Goal: Task Accomplishment & Management: Use online tool/utility

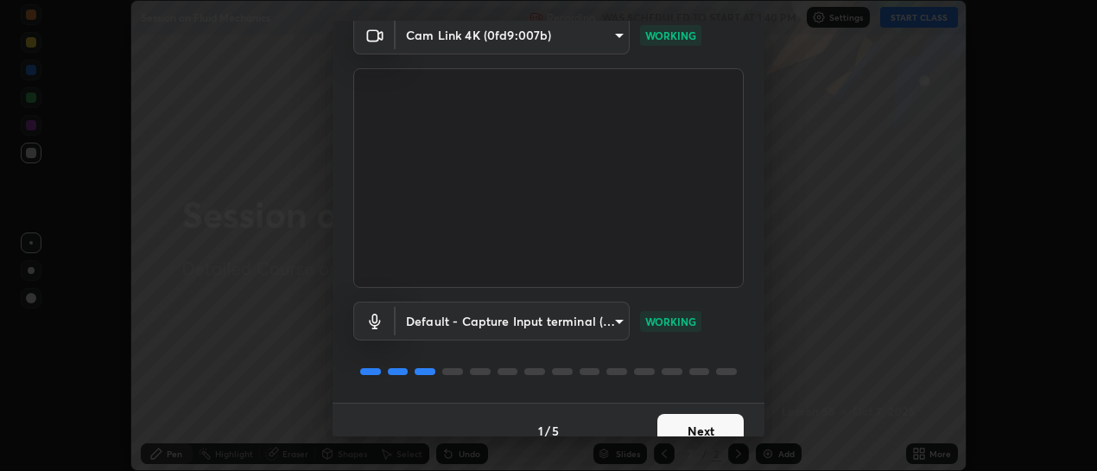
scroll to position [96, 0]
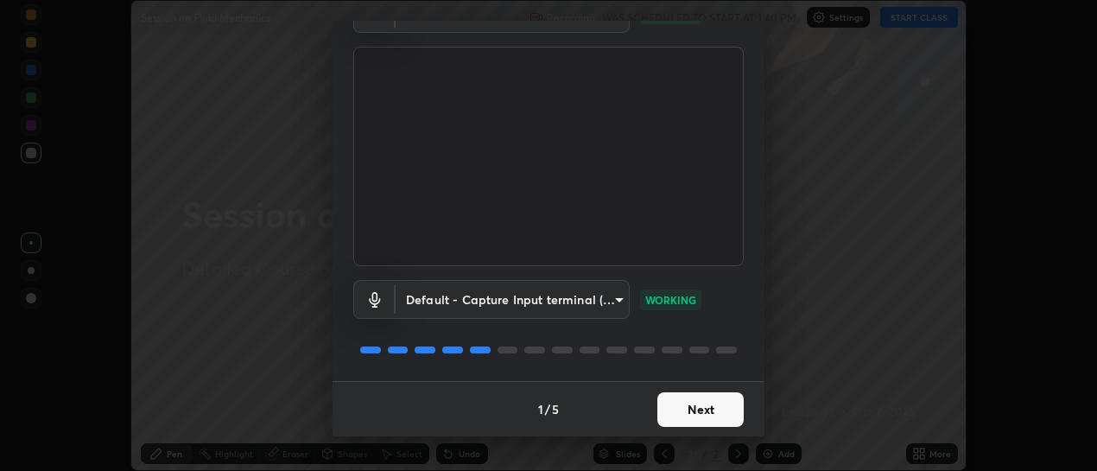
click at [696, 411] on button "Next" at bounding box center [700, 409] width 86 height 35
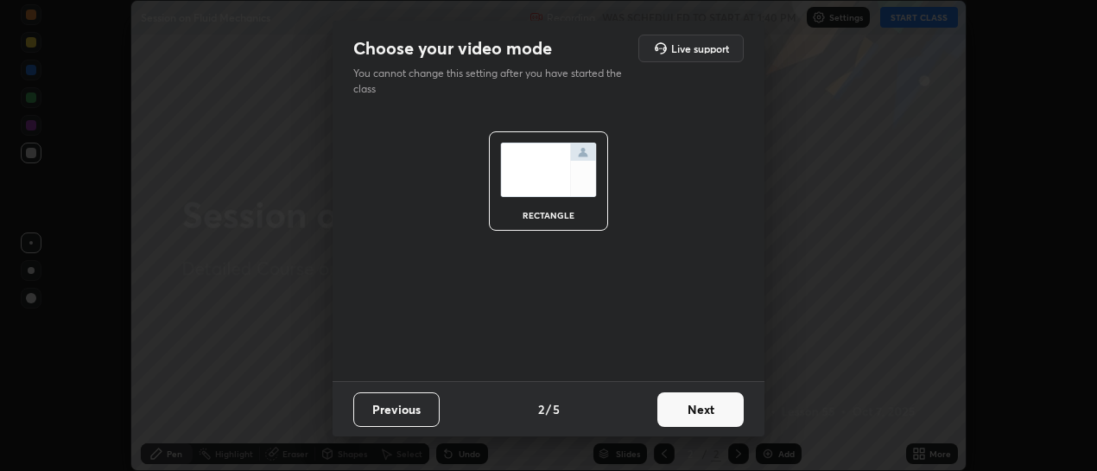
scroll to position [0, 0]
click at [697, 411] on button "Next" at bounding box center [700, 409] width 86 height 35
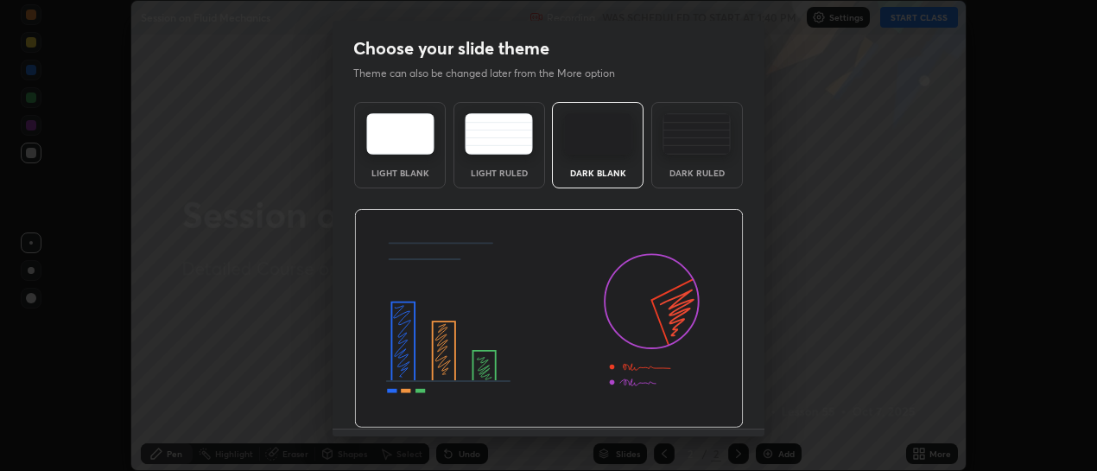
click at [699, 410] on img at bounding box center [548, 318] width 389 height 219
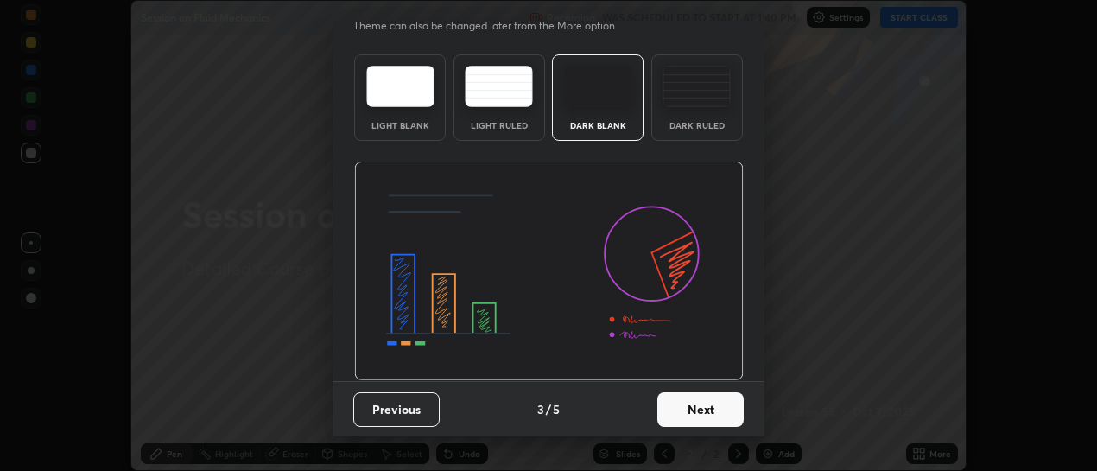
click at [699, 411] on button "Next" at bounding box center [700, 409] width 86 height 35
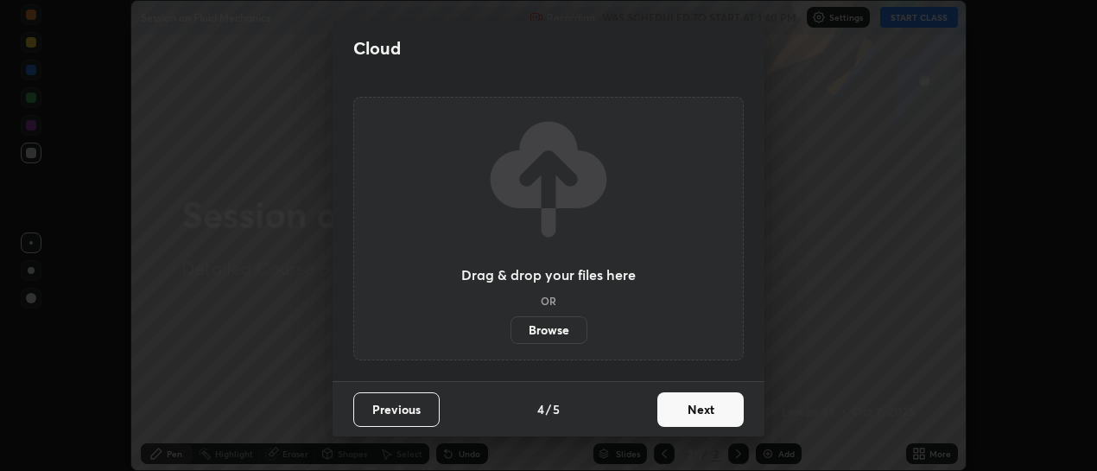
scroll to position [0, 0]
click at [701, 410] on button "Next" at bounding box center [700, 409] width 86 height 35
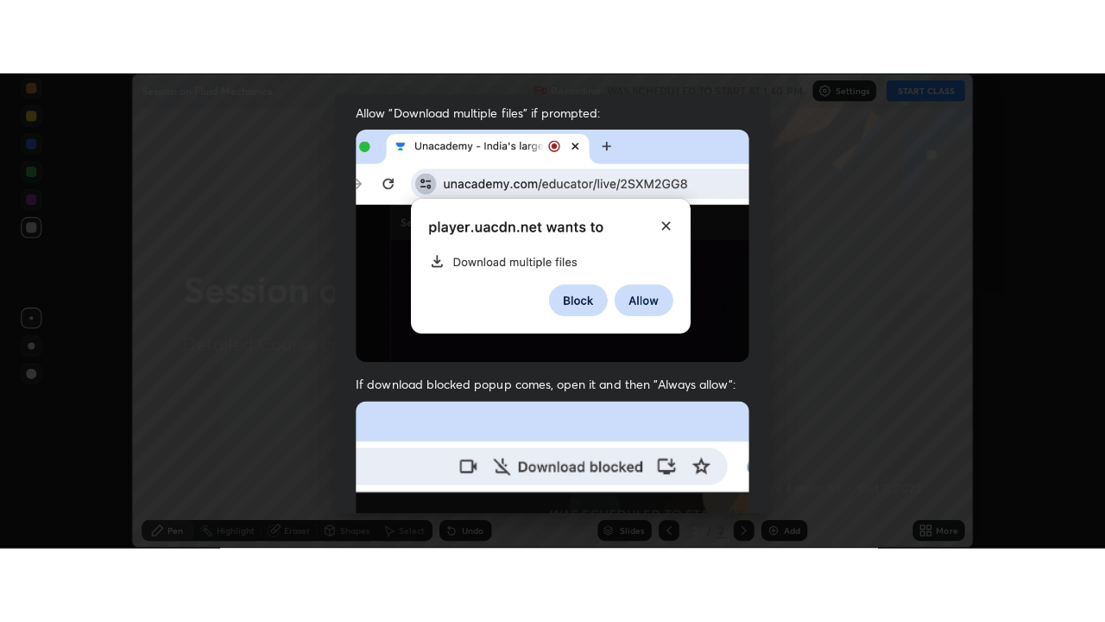
scroll to position [448, 0]
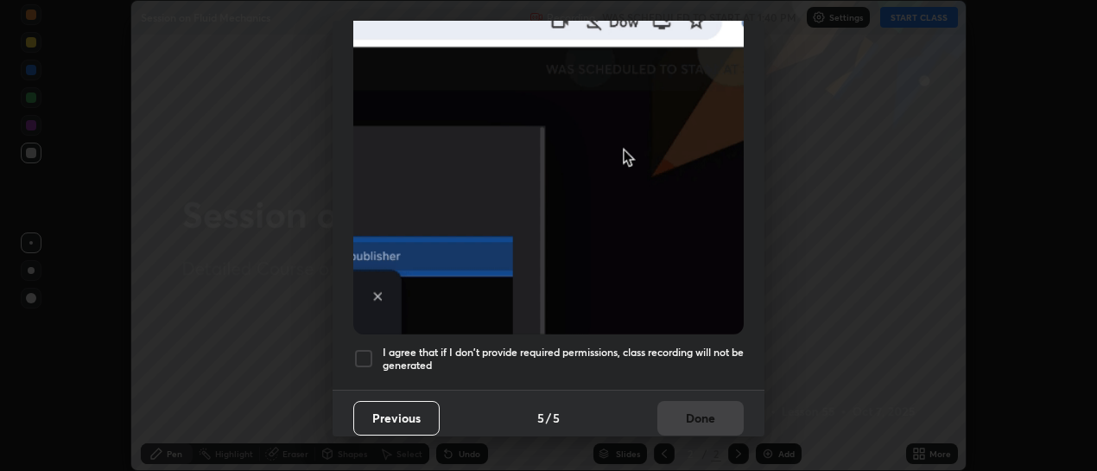
click at [361, 351] on div at bounding box center [363, 358] width 21 height 21
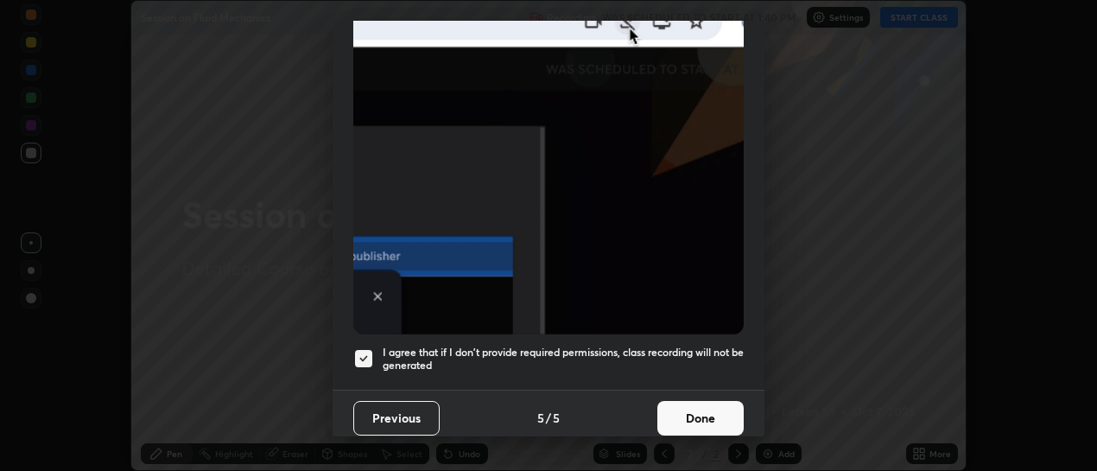
click at [689, 413] on button "Done" at bounding box center [700, 418] width 86 height 35
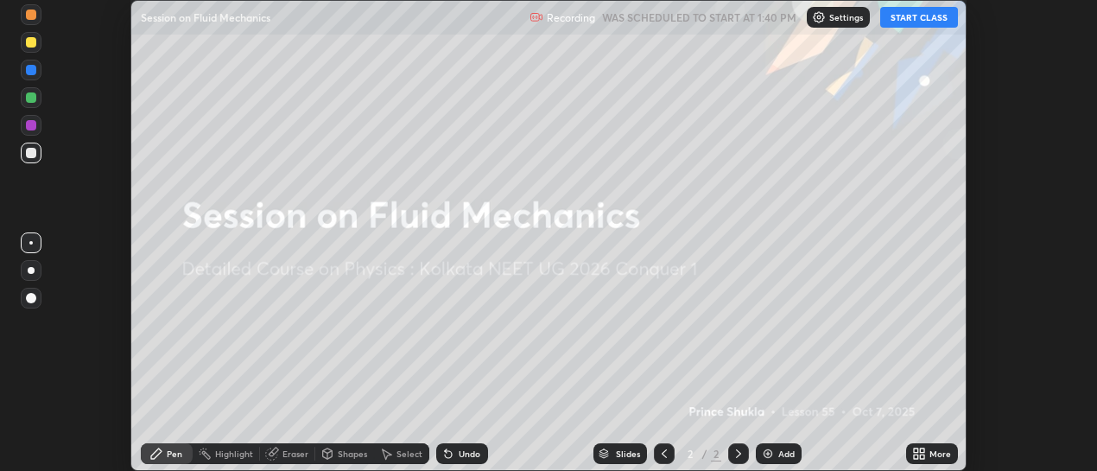
click at [943, 19] on button "START CLASS" at bounding box center [919, 17] width 78 height 21
click at [918, 458] on icon at bounding box center [919, 453] width 14 height 14
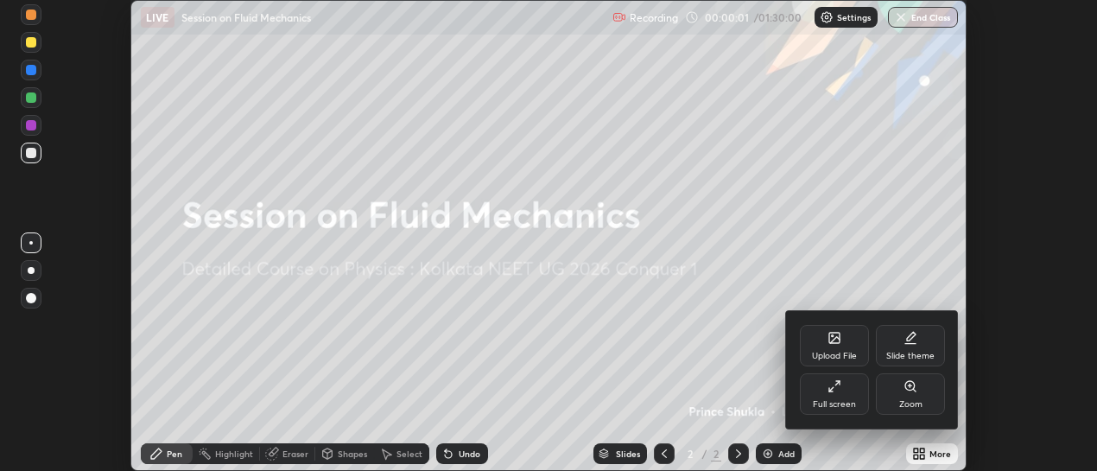
click at [848, 405] on div "Full screen" at bounding box center [834, 404] width 43 height 9
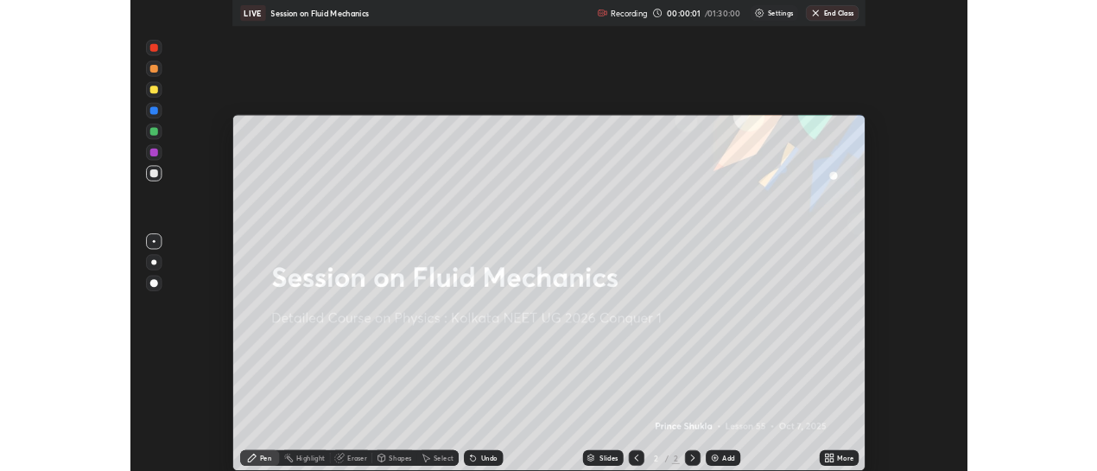
scroll to position [622, 1105]
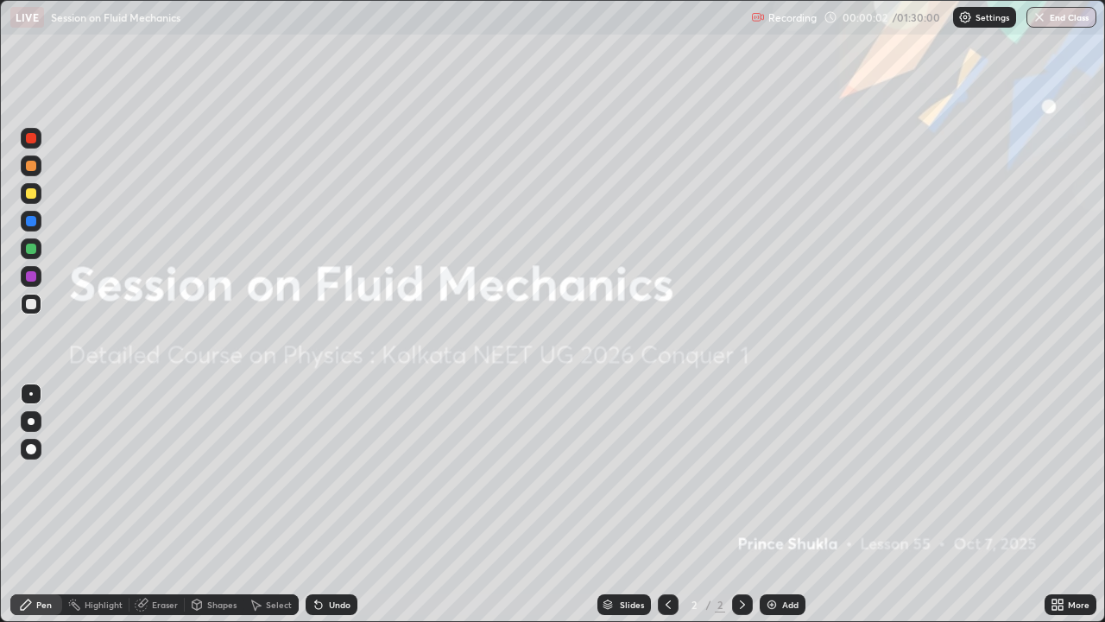
click at [791, 470] on div "Add" at bounding box center [790, 604] width 16 height 9
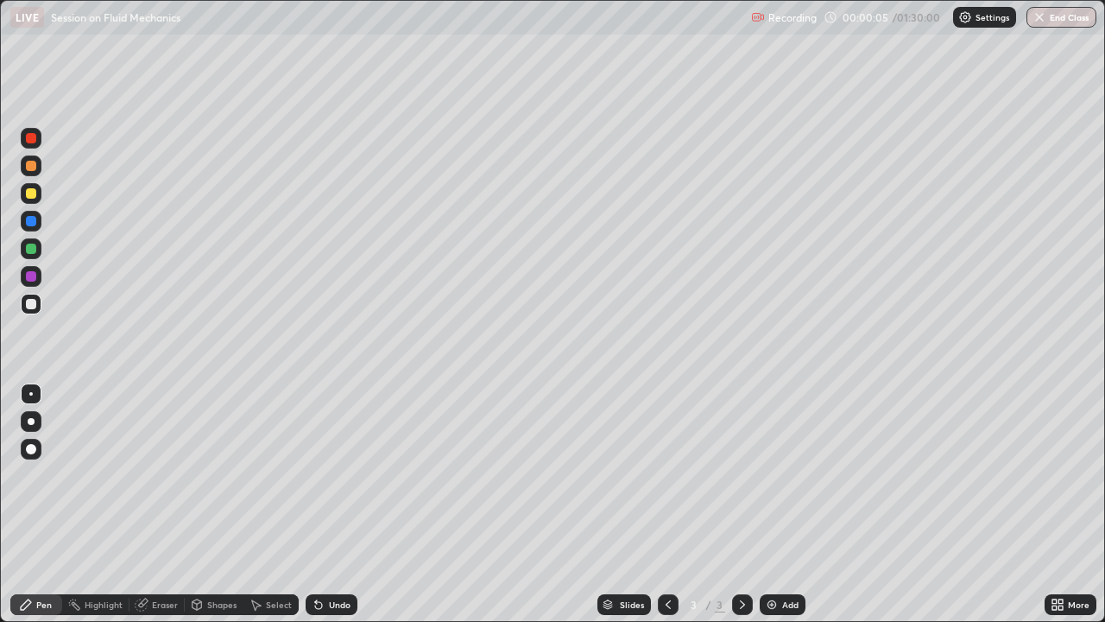
click at [32, 193] on div at bounding box center [31, 193] width 10 height 10
click at [149, 470] on div "Eraser" at bounding box center [157, 604] width 55 height 21
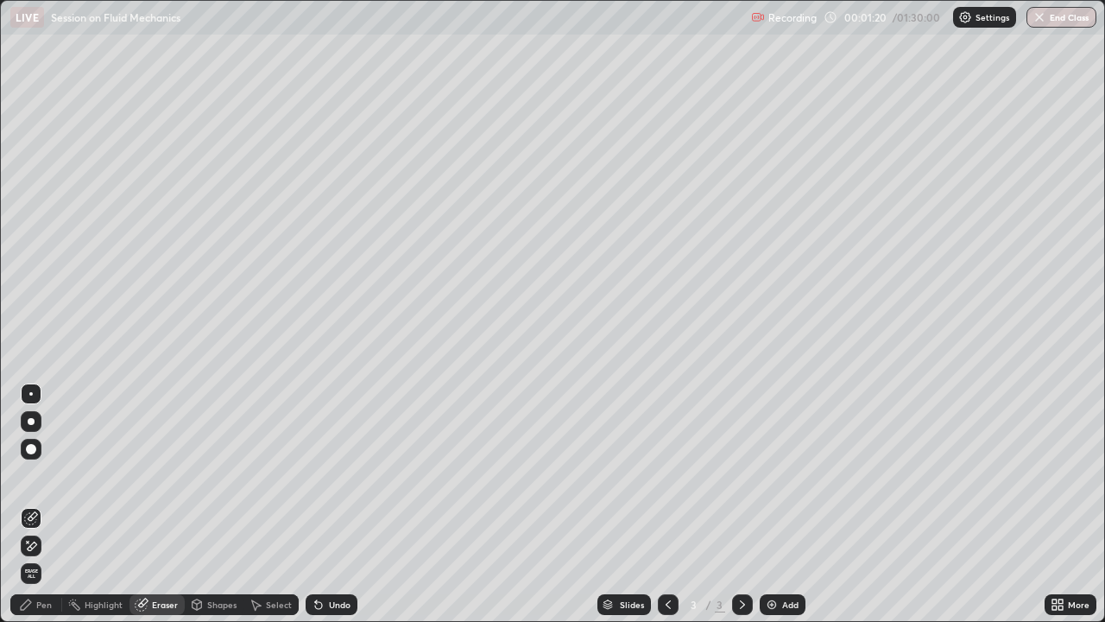
click at [154, 470] on div "Eraser" at bounding box center [165, 604] width 26 height 9
click at [32, 470] on span "Erase all" at bounding box center [31, 573] width 19 height 10
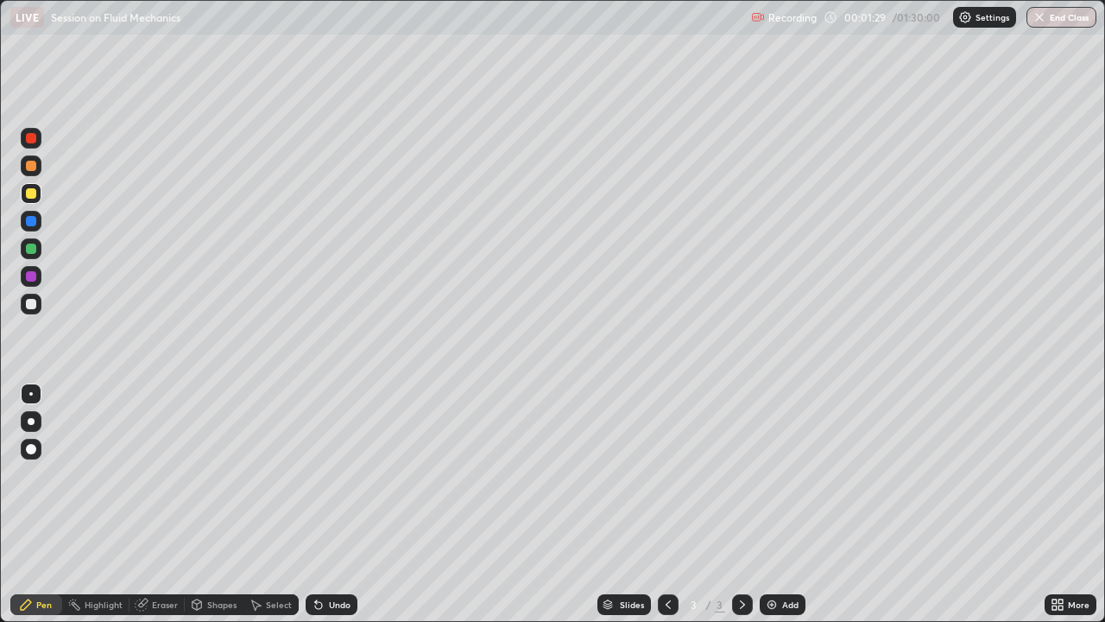
click at [40, 165] on div at bounding box center [31, 165] width 21 height 21
click at [31, 167] on div at bounding box center [31, 166] width 10 height 10
click at [35, 195] on div at bounding box center [31, 193] width 10 height 10
click at [32, 221] on div at bounding box center [31, 221] width 10 height 10
click at [346, 470] on div "Undo" at bounding box center [340, 604] width 22 height 9
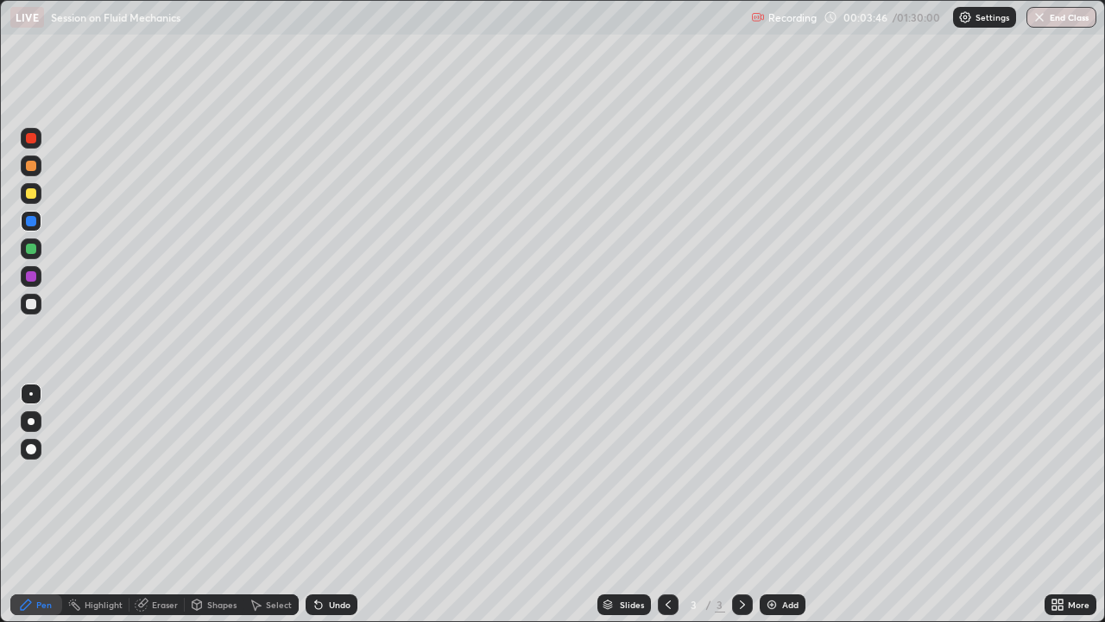
click at [341, 470] on div "Undo" at bounding box center [332, 604] width 52 height 21
click at [34, 193] on div at bounding box center [31, 193] width 10 height 10
click at [339, 470] on div "Undo" at bounding box center [340, 604] width 22 height 9
click at [775, 470] on img at bounding box center [772, 605] width 14 height 14
click at [666, 470] on icon at bounding box center [668, 605] width 14 height 14
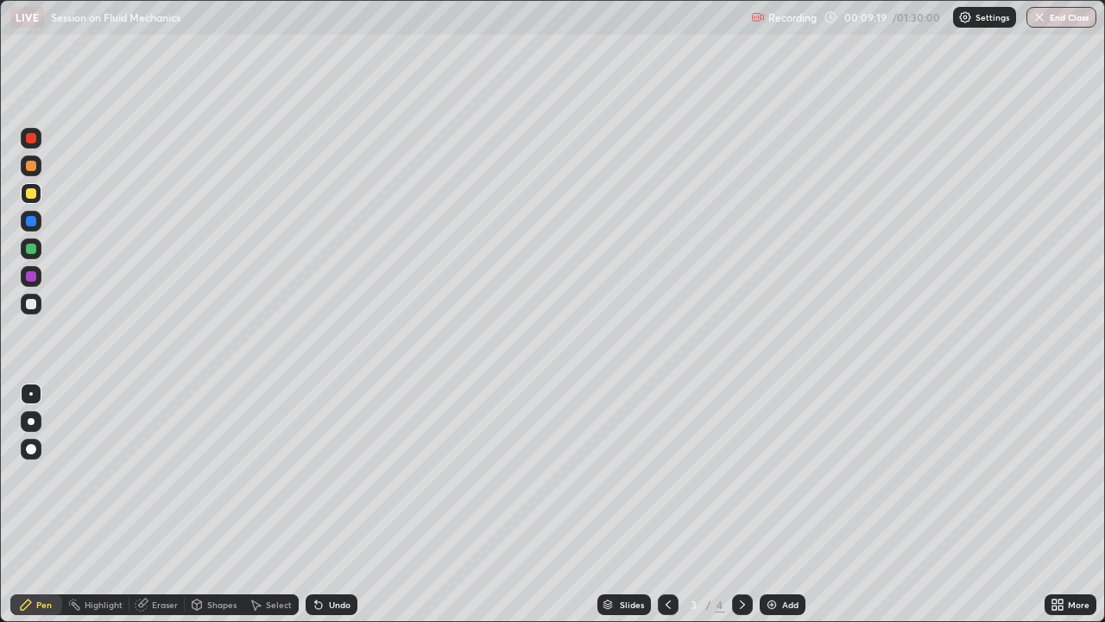
click at [741, 470] on icon at bounding box center [742, 604] width 5 height 9
click at [667, 470] on icon at bounding box center [668, 605] width 14 height 14
click at [741, 470] on div at bounding box center [742, 604] width 21 height 21
click at [658, 470] on div at bounding box center [668, 604] width 21 height 21
click at [742, 470] on icon at bounding box center [743, 605] width 14 height 14
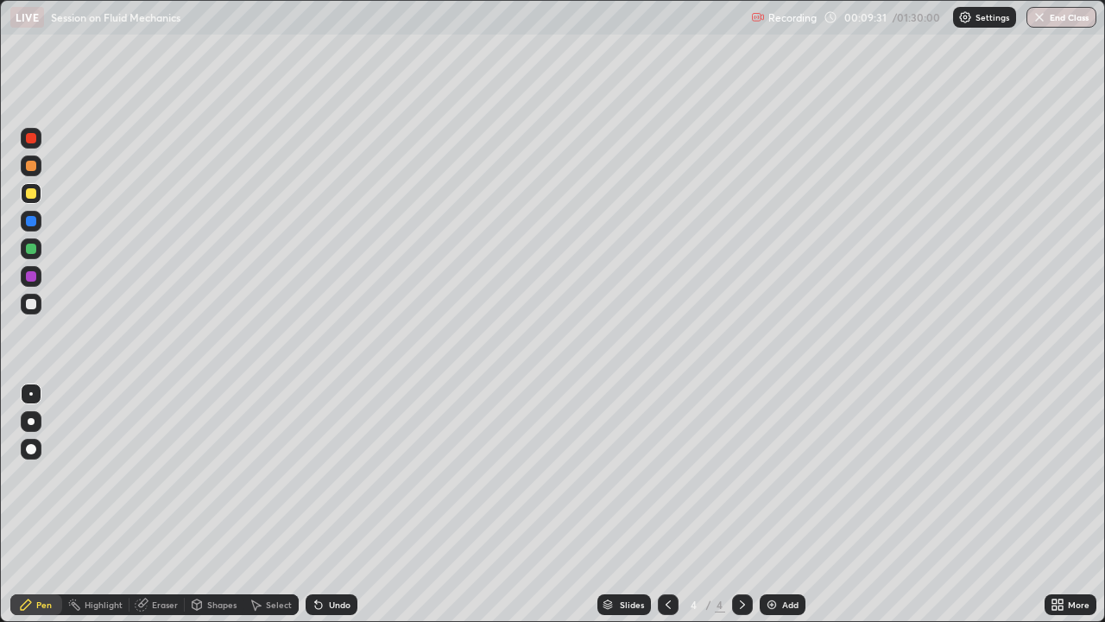
click at [664, 470] on icon at bounding box center [668, 605] width 14 height 14
click at [743, 470] on icon at bounding box center [743, 605] width 14 height 14
click at [348, 470] on div "Undo" at bounding box center [332, 604] width 52 height 21
click at [342, 470] on div "Undo" at bounding box center [340, 604] width 22 height 9
click at [339, 470] on div "Undo" at bounding box center [340, 604] width 22 height 9
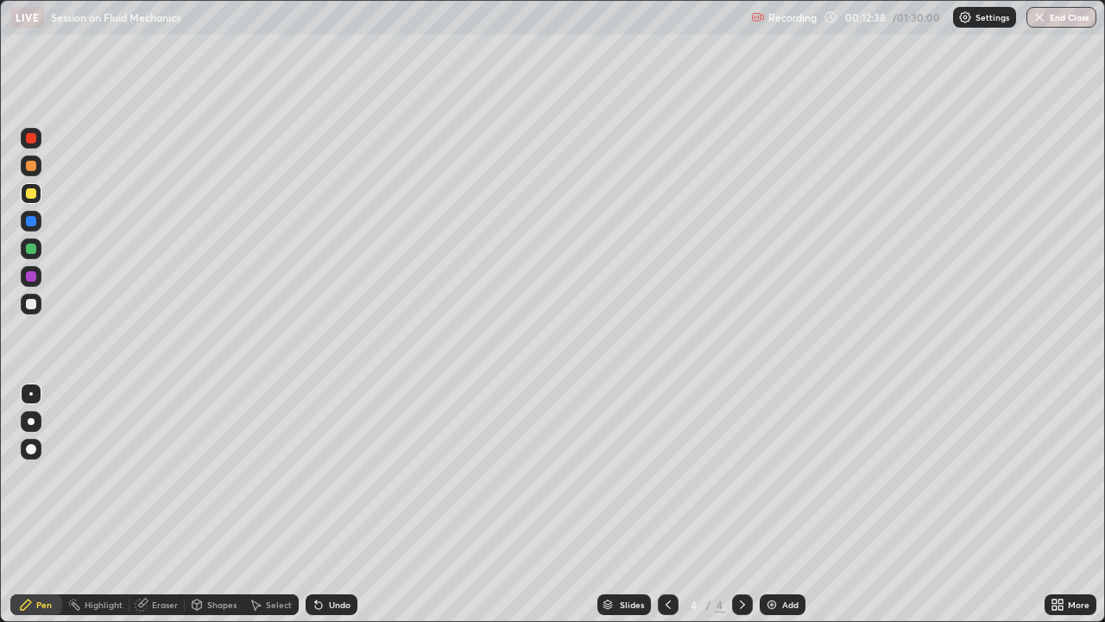
click at [342, 470] on div "Undo" at bounding box center [340, 604] width 22 height 9
click at [343, 470] on div "Undo" at bounding box center [332, 604] width 52 height 21
click at [344, 470] on div "Undo" at bounding box center [340, 604] width 22 height 9
click at [345, 470] on div "Undo" at bounding box center [332, 604] width 52 height 21
click at [346, 470] on div "Undo" at bounding box center [340, 604] width 22 height 9
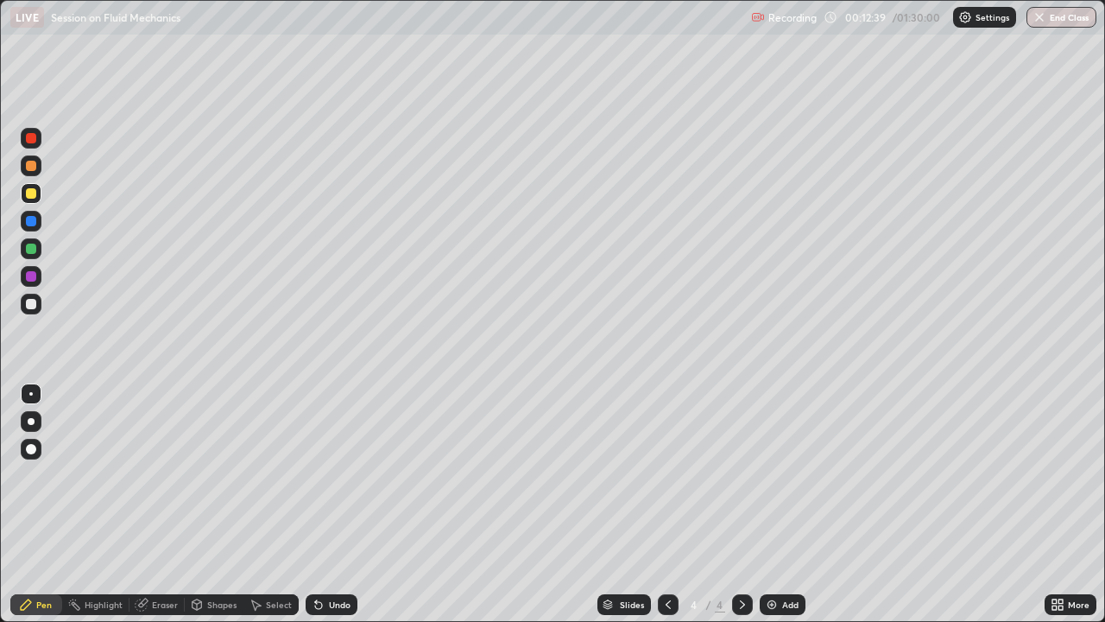
click at [345, 470] on div "Undo" at bounding box center [340, 604] width 22 height 9
click at [346, 470] on div "Undo" at bounding box center [340, 604] width 22 height 9
click at [773, 470] on img at bounding box center [772, 605] width 14 height 14
click at [667, 470] on icon at bounding box center [668, 605] width 14 height 14
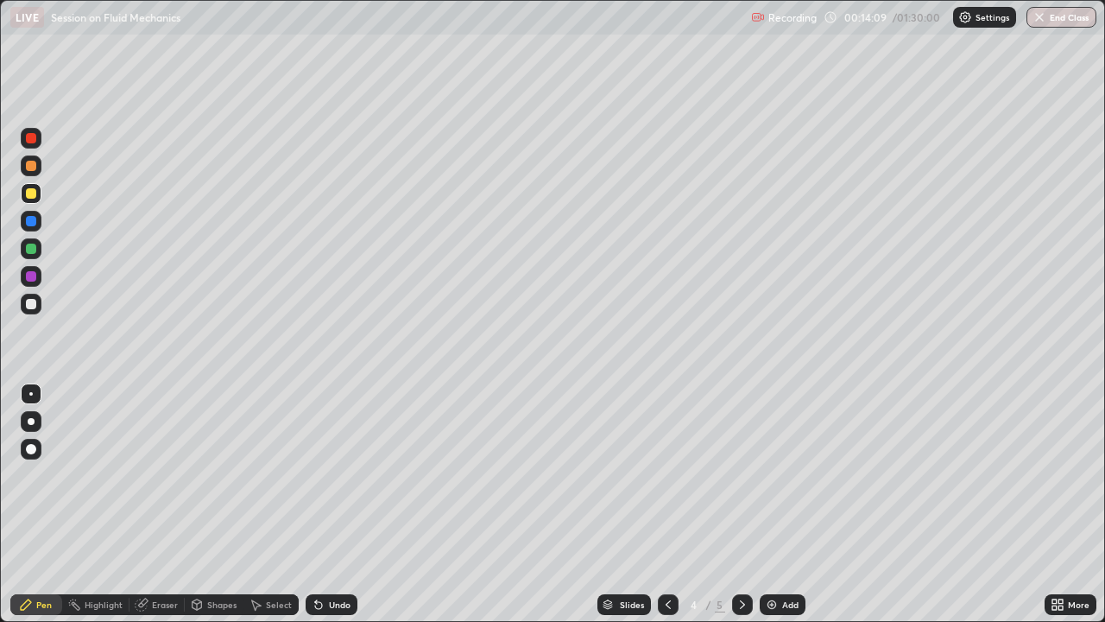
click at [741, 470] on icon at bounding box center [743, 605] width 14 height 14
click at [667, 470] on icon at bounding box center [668, 605] width 14 height 14
click at [739, 470] on icon at bounding box center [743, 605] width 14 height 14
click at [668, 470] on icon at bounding box center [668, 605] width 14 height 14
click at [742, 470] on icon at bounding box center [743, 605] width 14 height 14
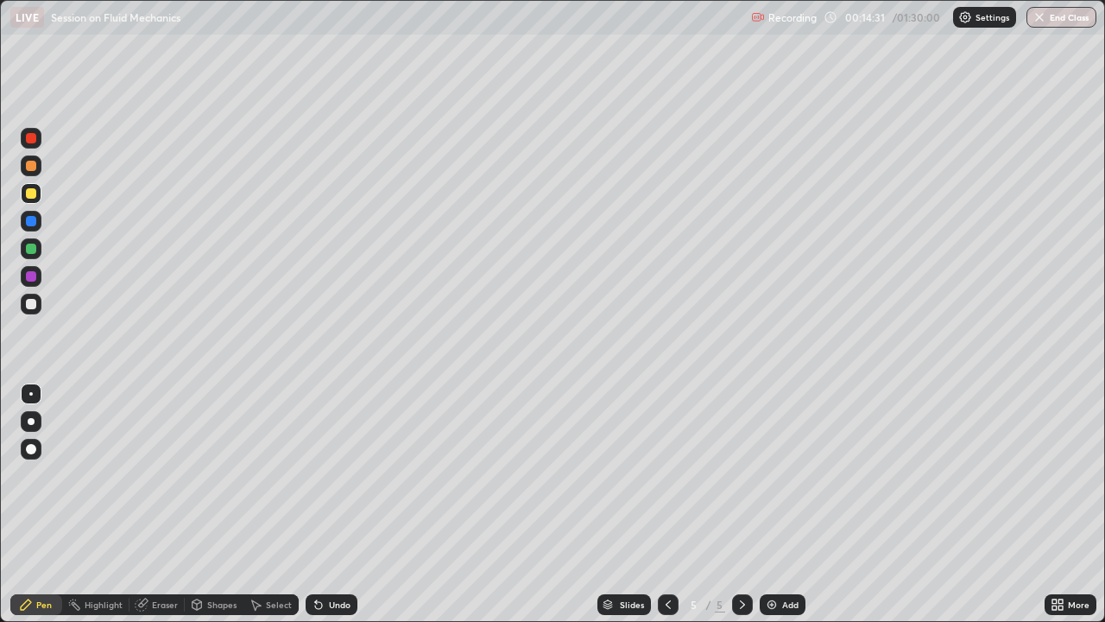
click at [667, 470] on icon at bounding box center [668, 605] width 14 height 14
click at [740, 470] on icon at bounding box center [743, 605] width 14 height 14
click at [749, 470] on div at bounding box center [742, 604] width 21 height 21
click at [736, 470] on div at bounding box center [742, 604] width 21 height 21
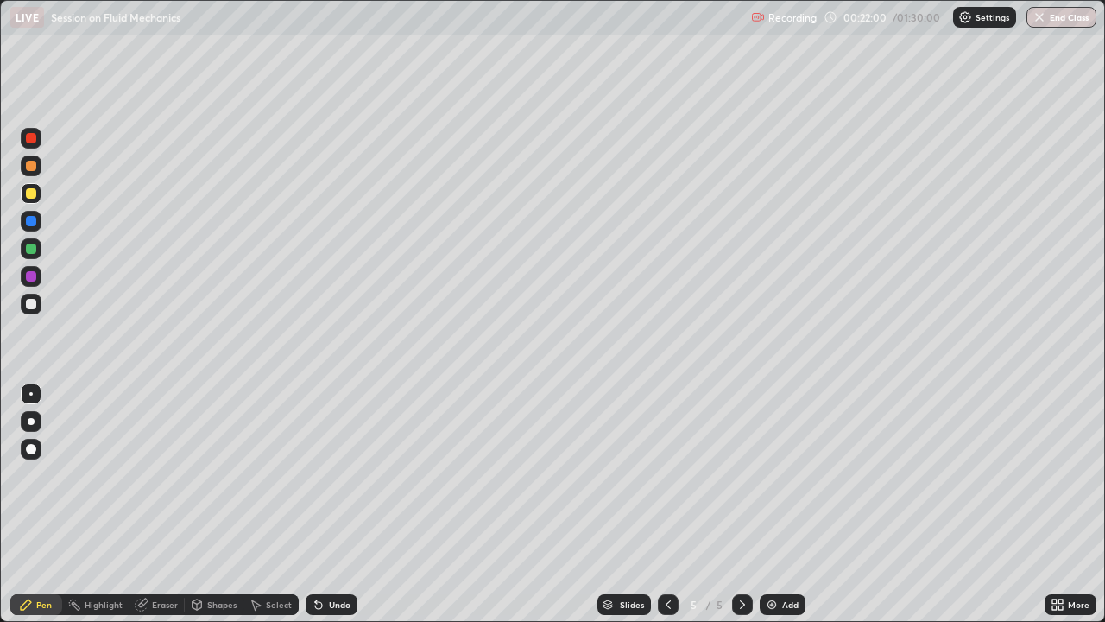
click at [766, 470] on img at bounding box center [772, 605] width 14 height 14
click at [158, 470] on div "Eraser" at bounding box center [165, 604] width 26 height 9
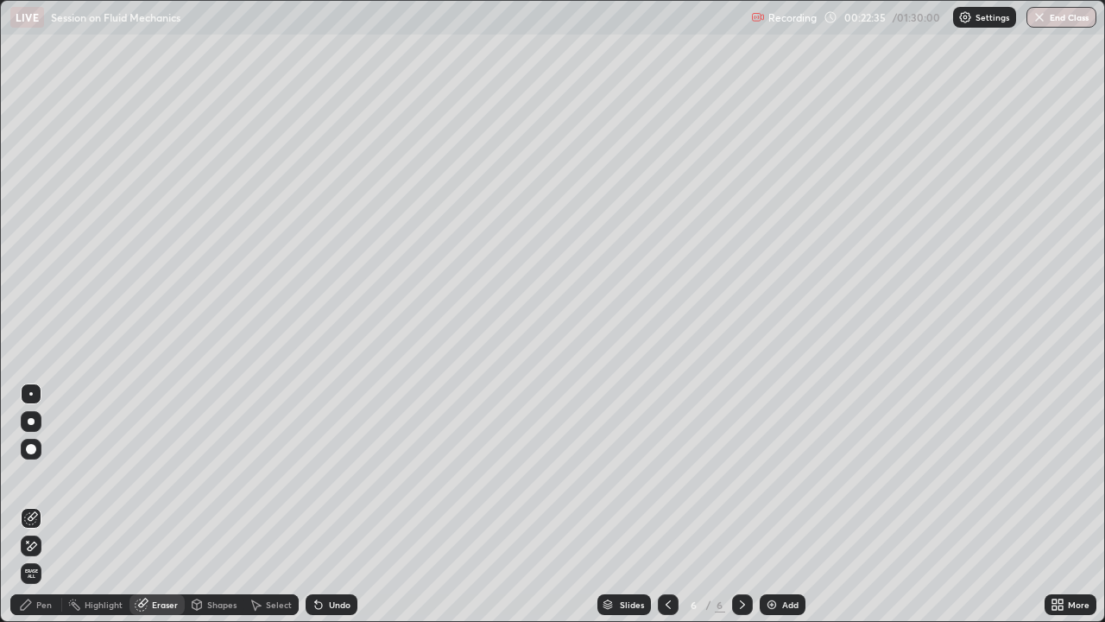
click at [46, 470] on div "Pen" at bounding box center [44, 604] width 16 height 9
click at [49, 470] on div "Pen" at bounding box center [44, 604] width 16 height 9
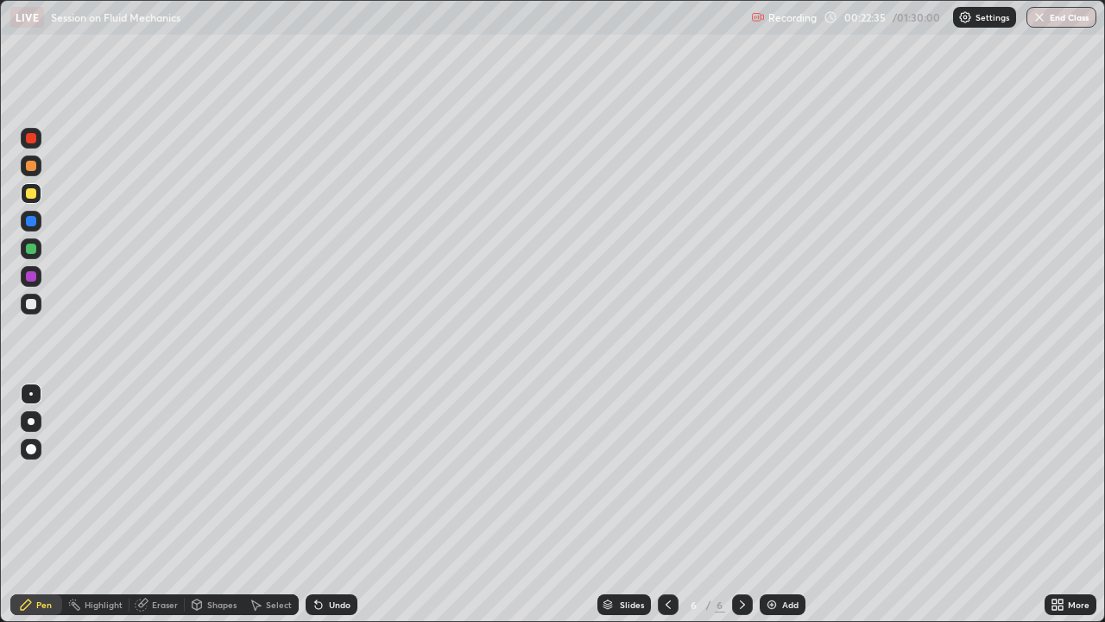
click at [47, 470] on div "Pen" at bounding box center [44, 604] width 16 height 9
click at [34, 169] on div at bounding box center [31, 166] width 10 height 10
click at [35, 223] on div at bounding box center [31, 221] width 10 height 10
click at [32, 193] on div at bounding box center [31, 193] width 10 height 10
click at [329, 470] on div "Undo" at bounding box center [340, 604] width 22 height 9
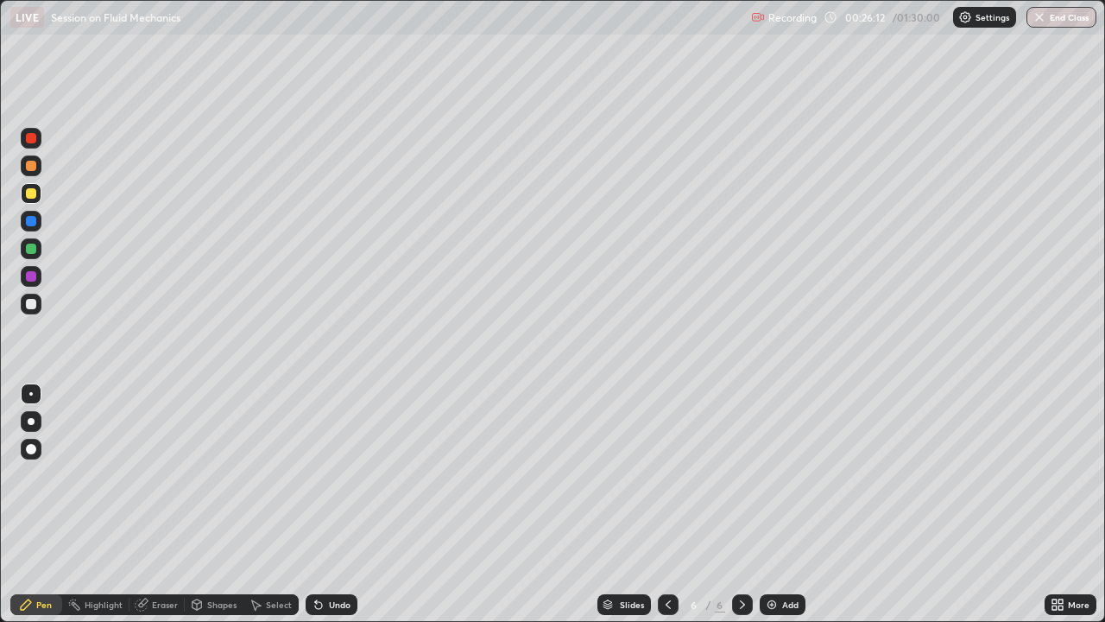
click at [157, 470] on div "Eraser" at bounding box center [157, 604] width 55 height 21
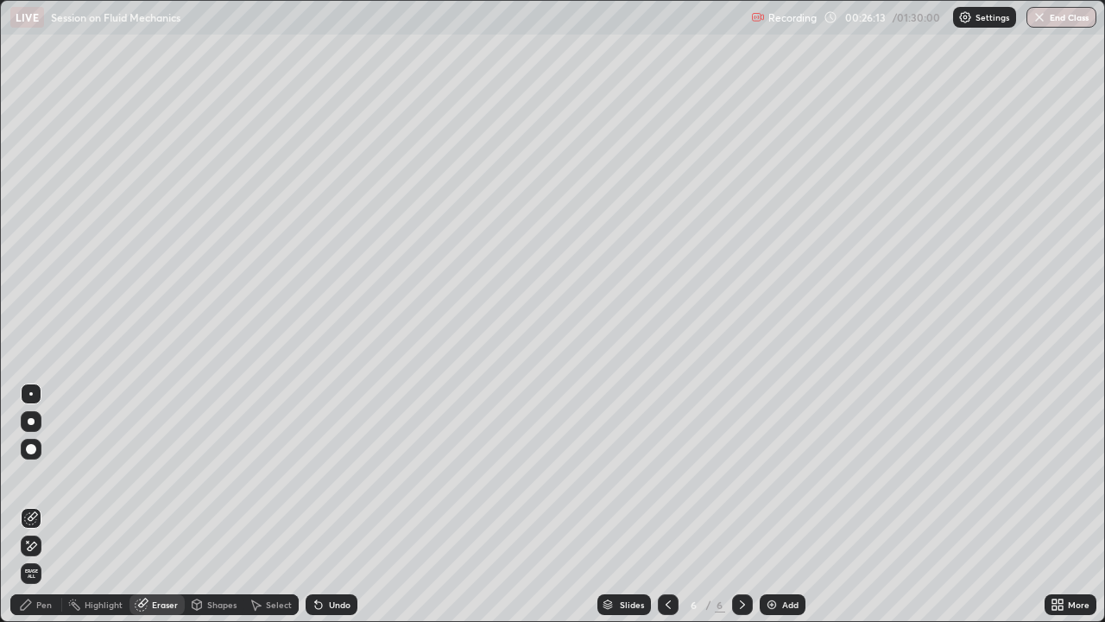
click at [274, 470] on div "Select" at bounding box center [279, 604] width 26 height 9
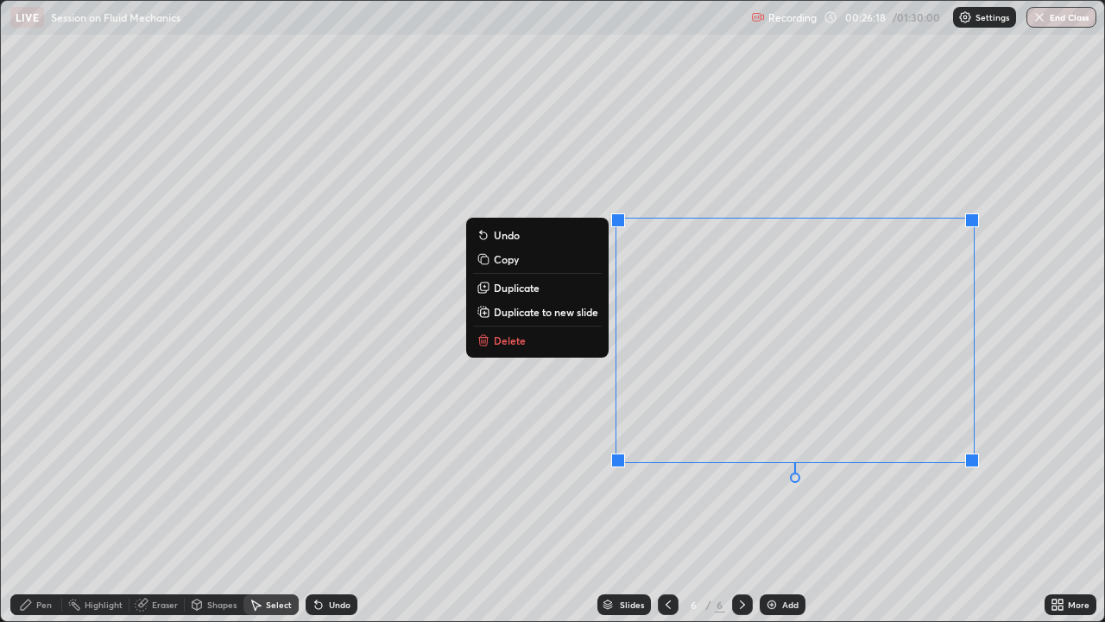
click at [547, 342] on button "Delete" at bounding box center [537, 340] width 129 height 21
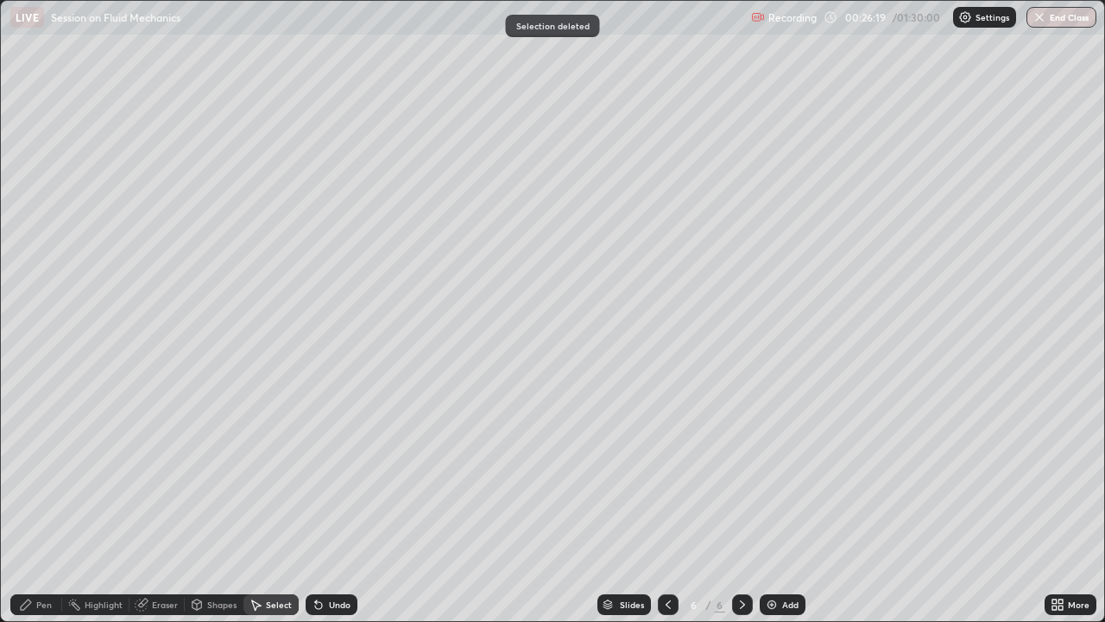
click at [44, 470] on div "Pen" at bounding box center [44, 604] width 16 height 9
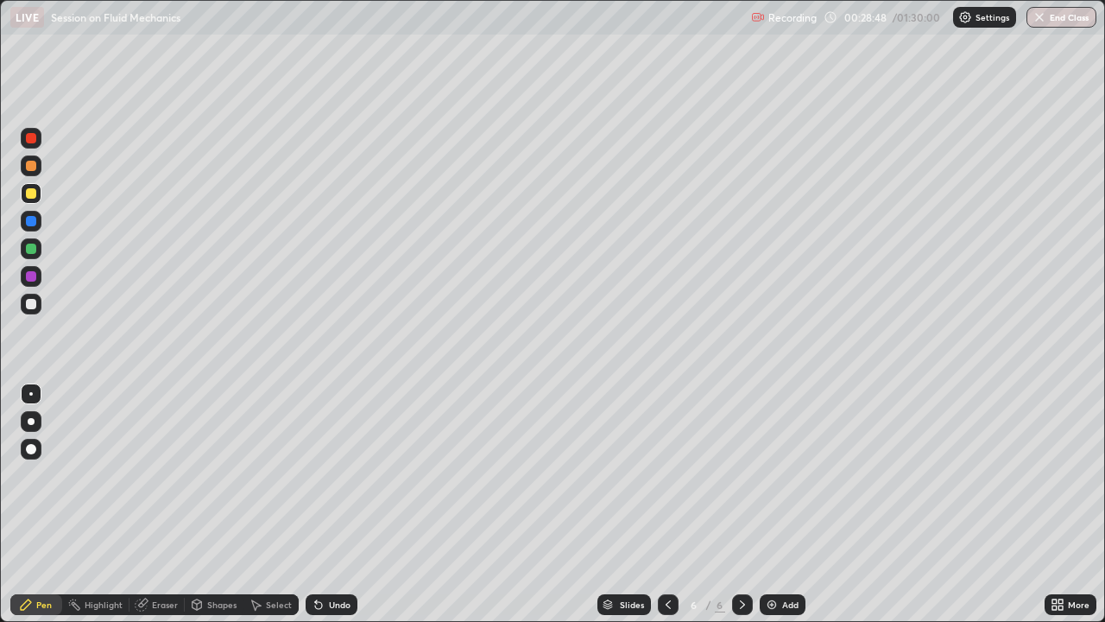
click at [168, 470] on div "Eraser" at bounding box center [165, 604] width 26 height 9
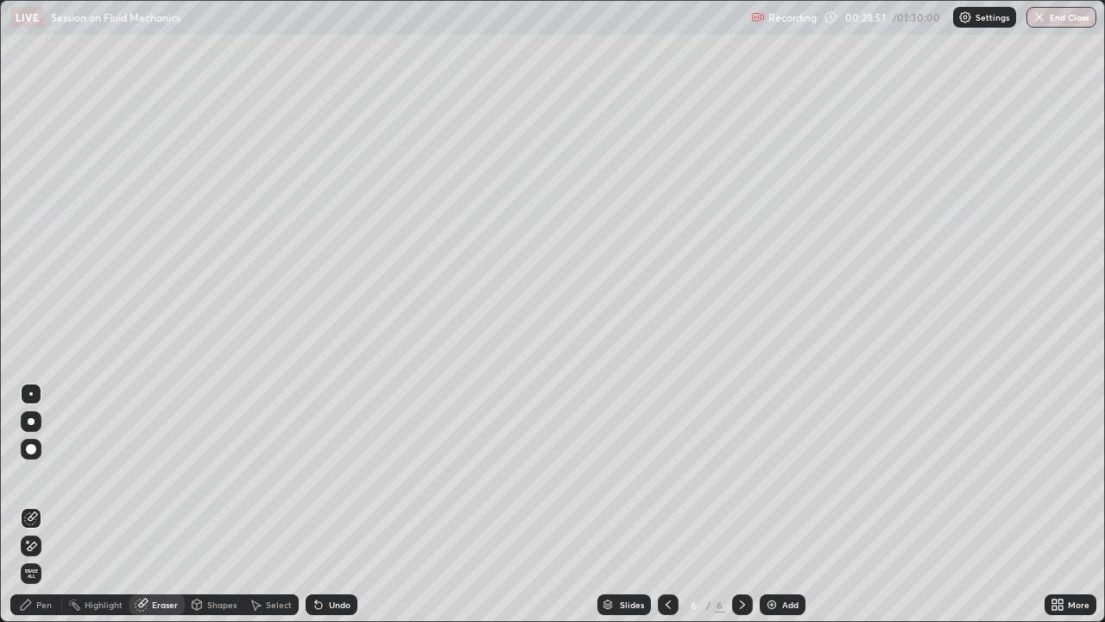
click at [45, 470] on div "Pen" at bounding box center [44, 604] width 16 height 9
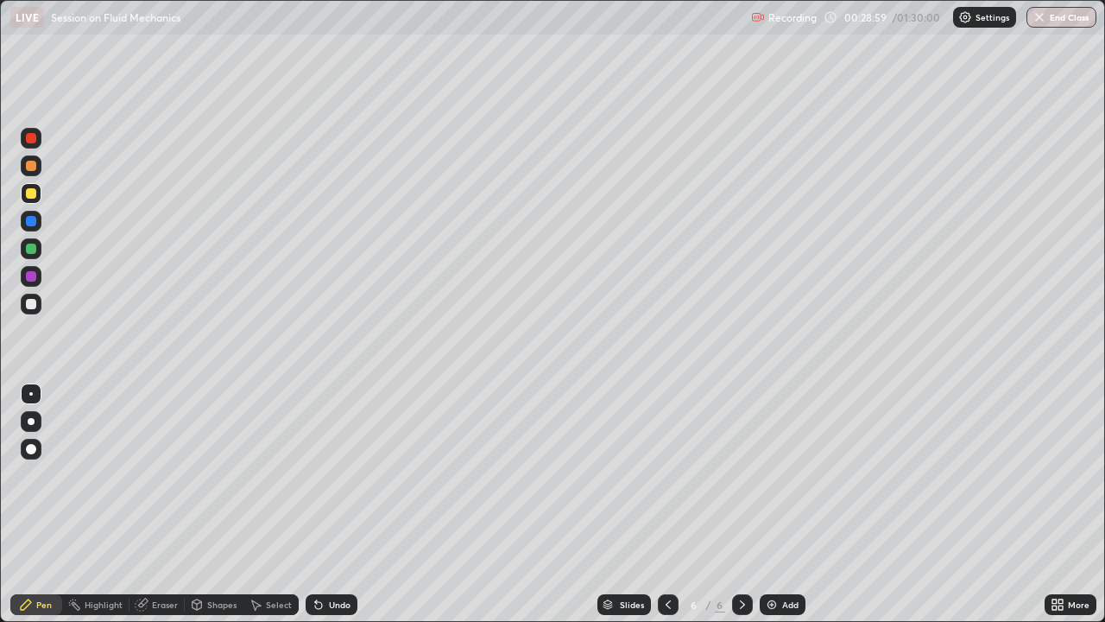
click at [212, 470] on div "Shapes" at bounding box center [221, 604] width 29 height 9
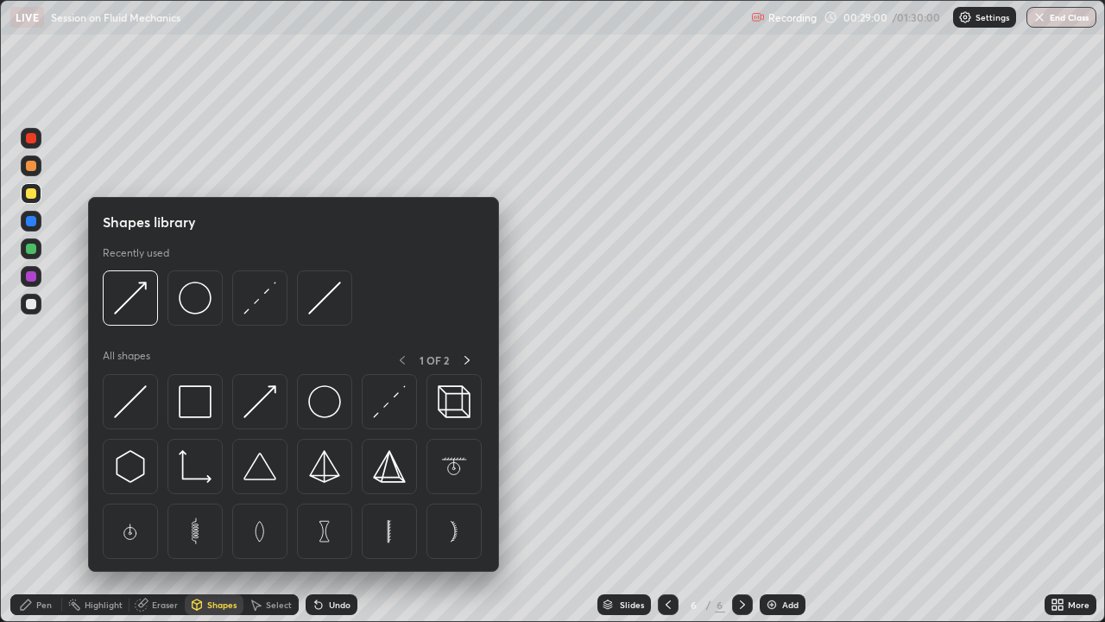
click at [168, 470] on div "Eraser" at bounding box center [165, 604] width 26 height 9
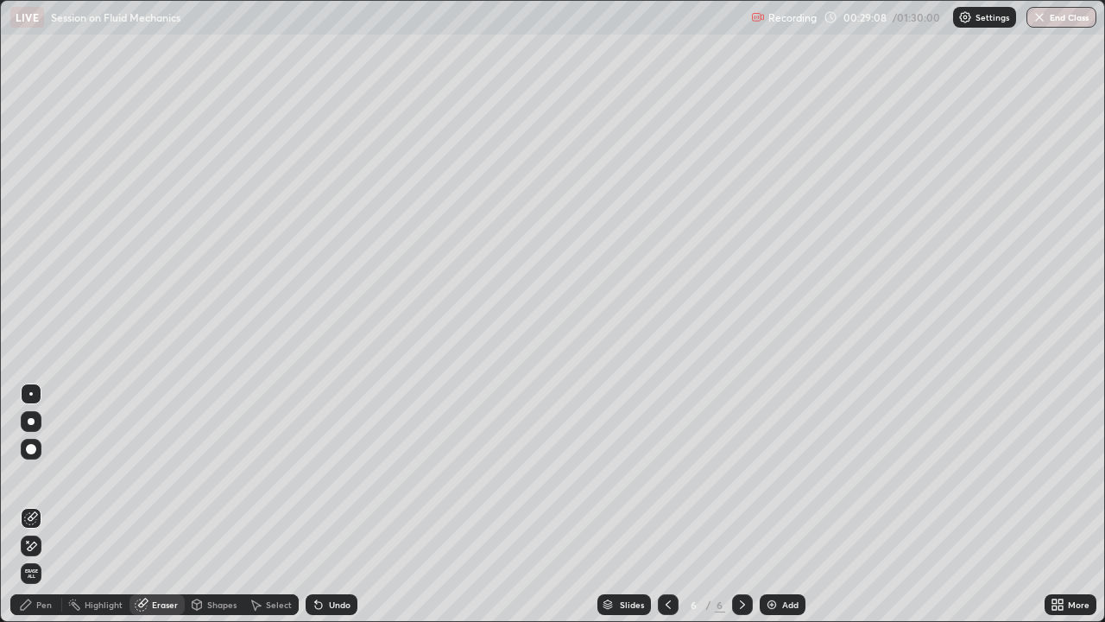
click at [48, 470] on div "Pen" at bounding box center [44, 604] width 16 height 9
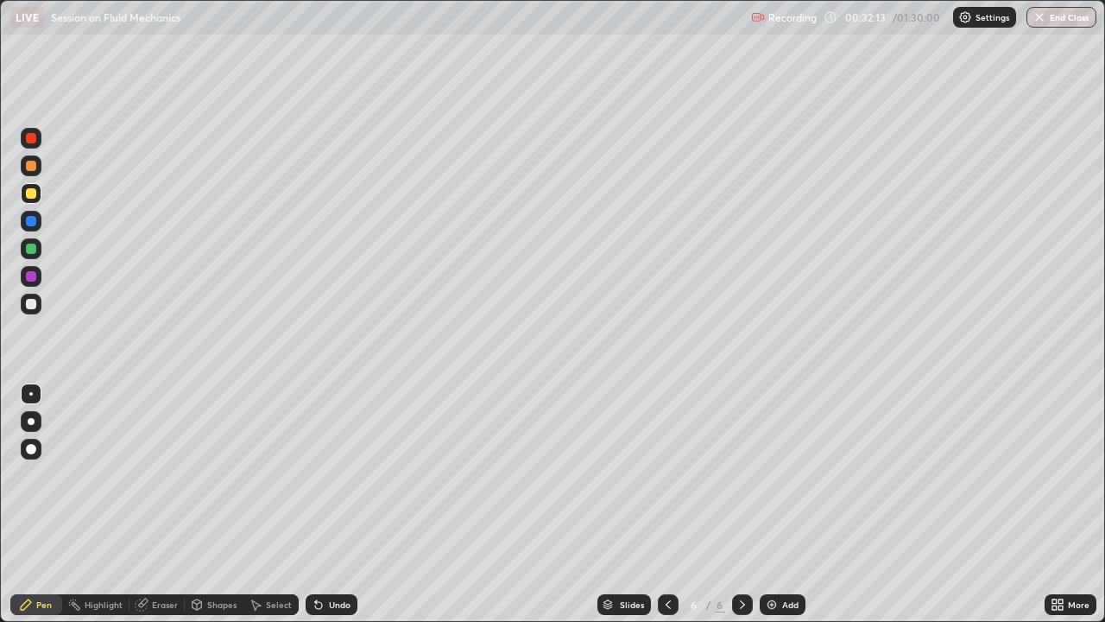
click at [790, 470] on div "Add" at bounding box center [783, 604] width 46 height 21
click at [34, 225] on div at bounding box center [31, 221] width 10 height 10
click at [32, 197] on div at bounding box center [31, 193] width 10 height 10
click at [28, 225] on div at bounding box center [31, 221] width 10 height 10
click at [339, 470] on div "Undo" at bounding box center [340, 604] width 22 height 9
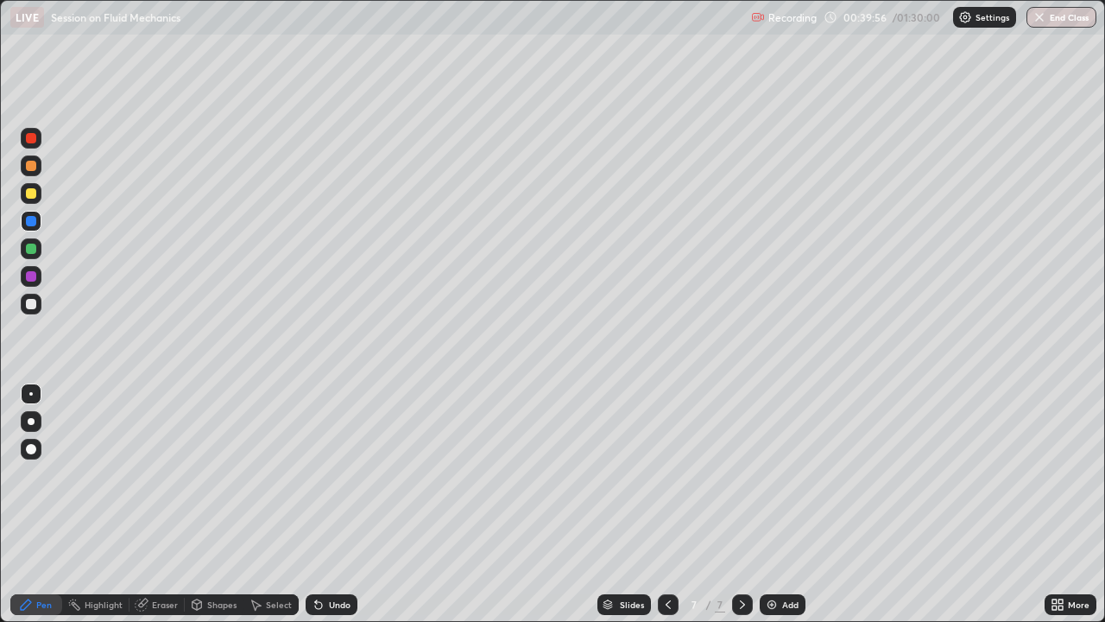
click at [777, 470] on div "Add" at bounding box center [783, 604] width 46 height 21
click at [35, 165] on div at bounding box center [31, 166] width 10 height 10
click at [665, 470] on icon at bounding box center [668, 605] width 14 height 14
click at [740, 470] on icon at bounding box center [743, 605] width 14 height 14
click at [33, 193] on div at bounding box center [31, 193] width 10 height 10
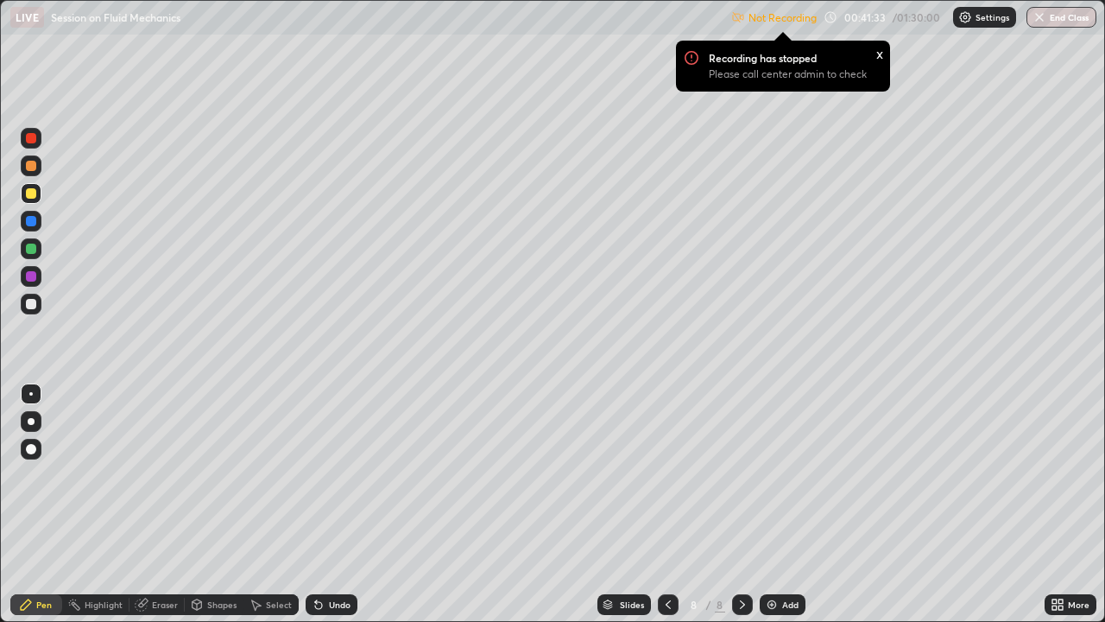
click at [32, 166] on div at bounding box center [31, 166] width 10 height 10
click at [33, 193] on div at bounding box center [31, 193] width 10 height 10
click at [33, 168] on div at bounding box center [31, 166] width 10 height 10
click at [29, 142] on div at bounding box center [31, 138] width 10 height 10
click at [35, 222] on div at bounding box center [31, 221] width 10 height 10
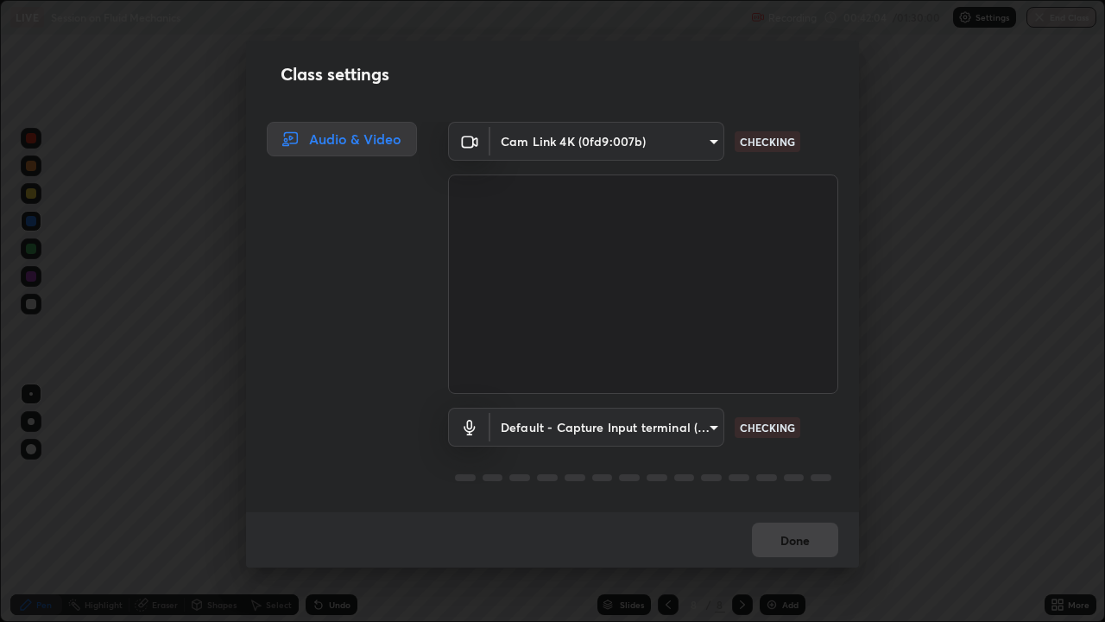
click at [237, 242] on div "Class settings Audio & Video Cam Link 4K (0fd9:007b) 589e6ed57562c9fce9ee663cfb…" at bounding box center [552, 311] width 1105 height 622
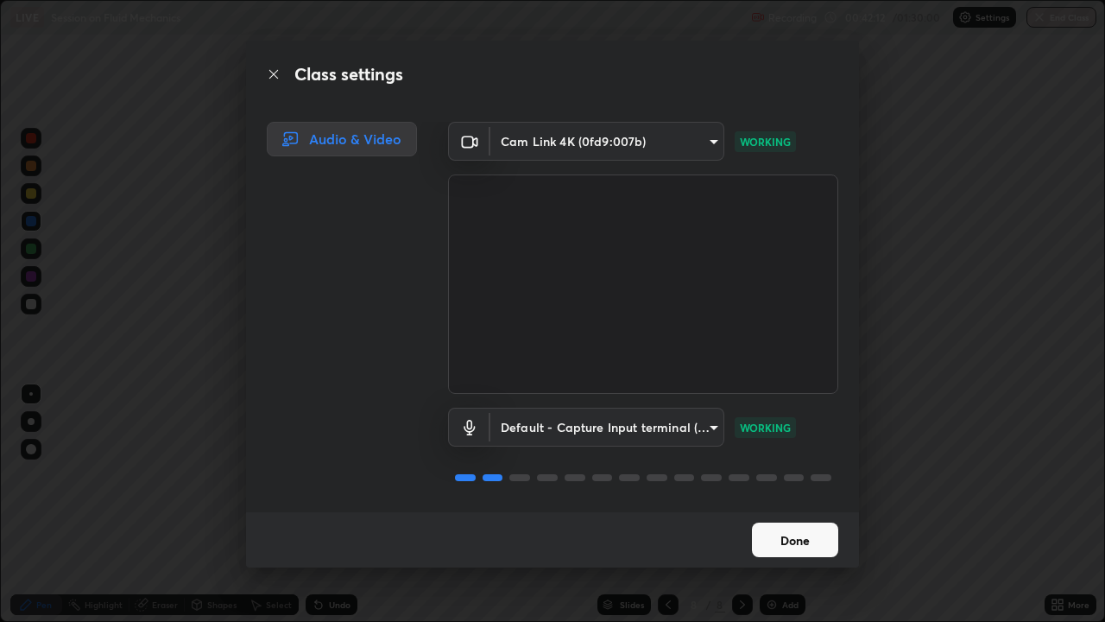
click at [803, 470] on button "Done" at bounding box center [795, 539] width 86 height 35
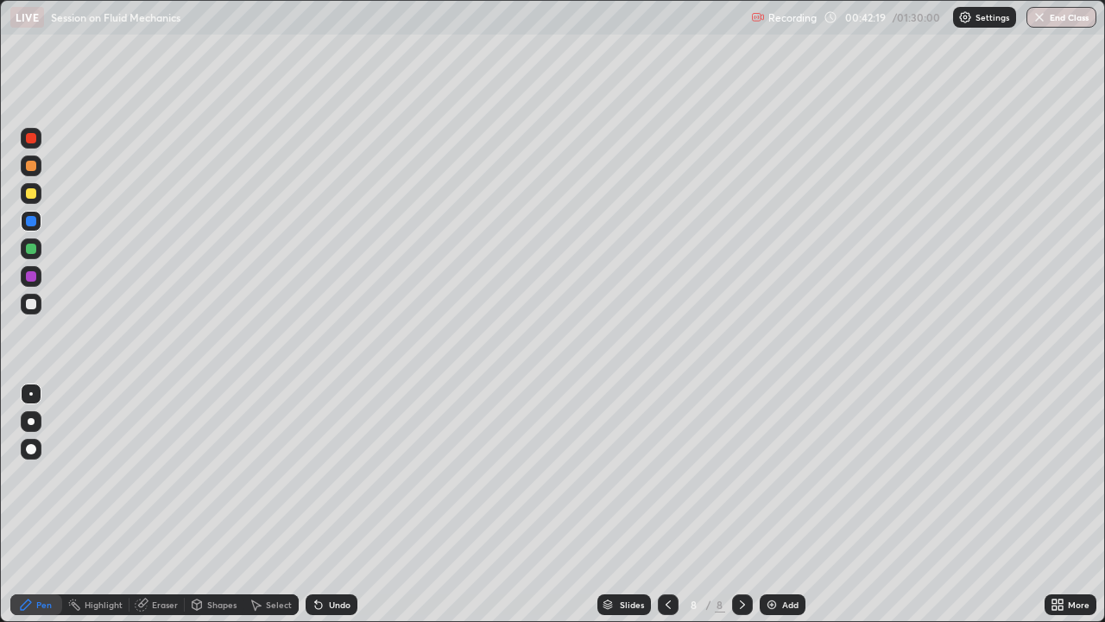
click at [32, 249] on div at bounding box center [31, 248] width 10 height 10
click at [38, 275] on div at bounding box center [31, 276] width 21 height 21
click at [779, 470] on div "Add" at bounding box center [783, 604] width 46 height 21
click at [31, 139] on div at bounding box center [31, 138] width 10 height 10
click at [32, 249] on div at bounding box center [31, 248] width 10 height 10
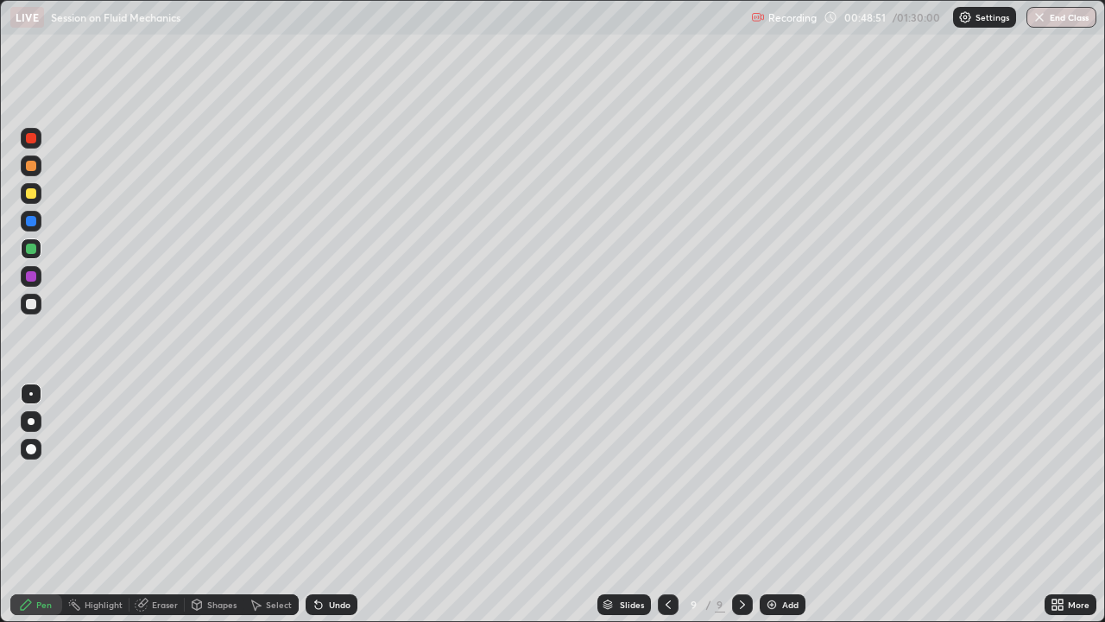
click at [34, 219] on div at bounding box center [31, 221] width 10 height 10
click at [31, 194] on div at bounding box center [31, 193] width 10 height 10
click at [38, 230] on div at bounding box center [31, 221] width 21 height 21
click at [33, 281] on div at bounding box center [31, 276] width 10 height 10
click at [30, 311] on div at bounding box center [31, 304] width 21 height 21
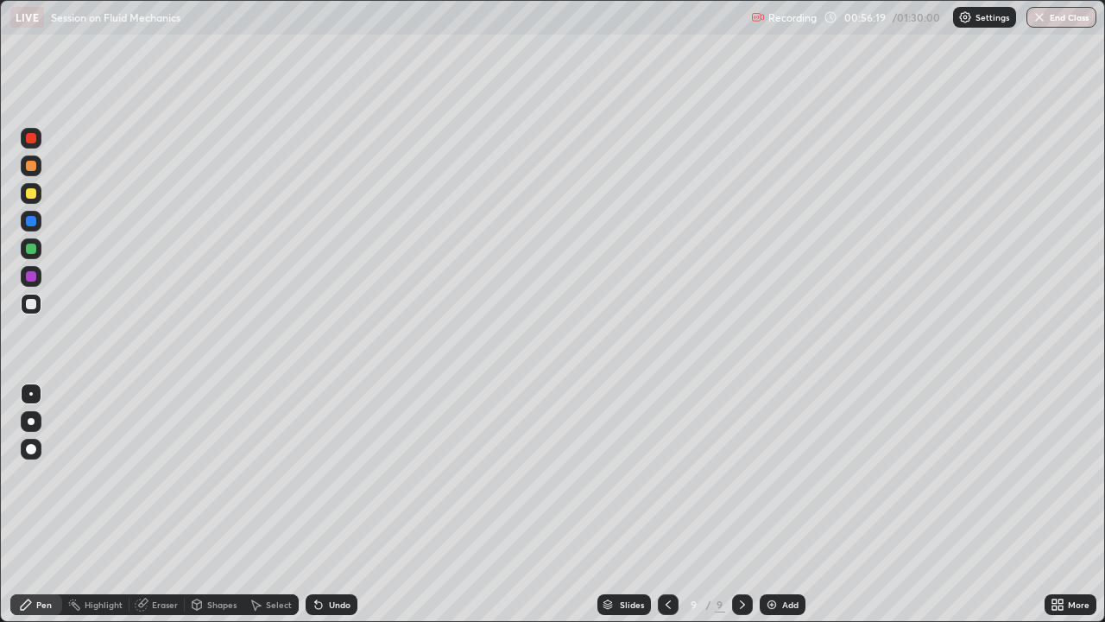
click at [318, 470] on icon at bounding box center [318, 605] width 7 height 7
click at [34, 280] on div at bounding box center [31, 276] width 10 height 10
click at [338, 470] on div "Undo" at bounding box center [340, 604] width 22 height 9
click at [774, 470] on img at bounding box center [772, 605] width 14 height 14
click at [34, 193] on div at bounding box center [31, 193] width 10 height 10
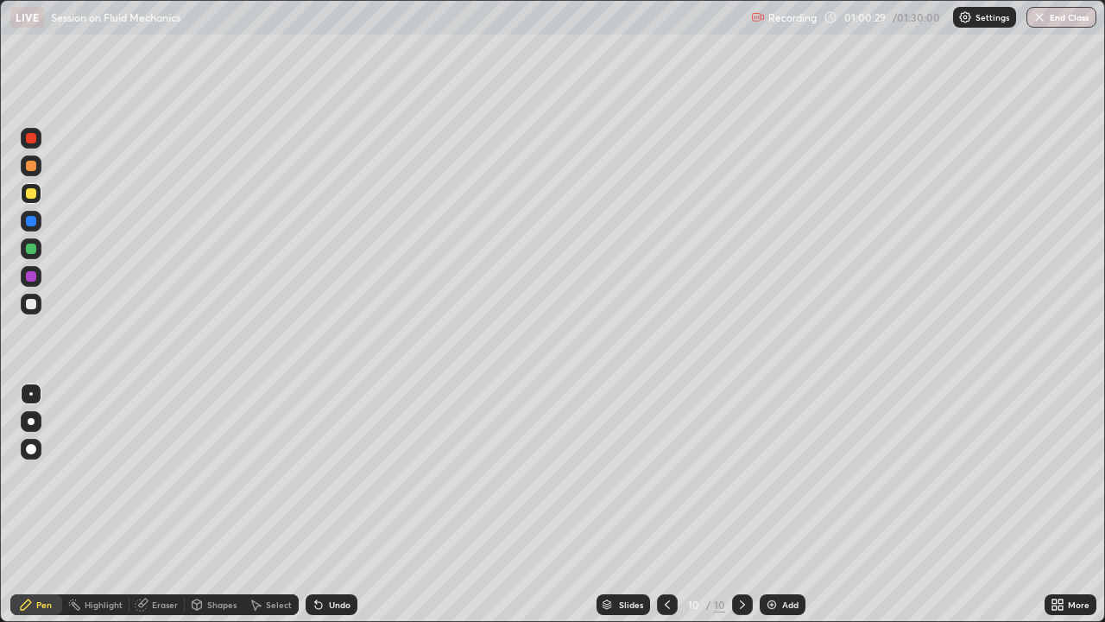
click at [35, 225] on div at bounding box center [31, 221] width 10 height 10
click at [33, 249] on div at bounding box center [31, 248] width 10 height 10
click at [32, 222] on div at bounding box center [31, 221] width 10 height 10
click at [32, 249] on div at bounding box center [31, 248] width 10 height 10
click at [31, 227] on div at bounding box center [31, 221] width 21 height 21
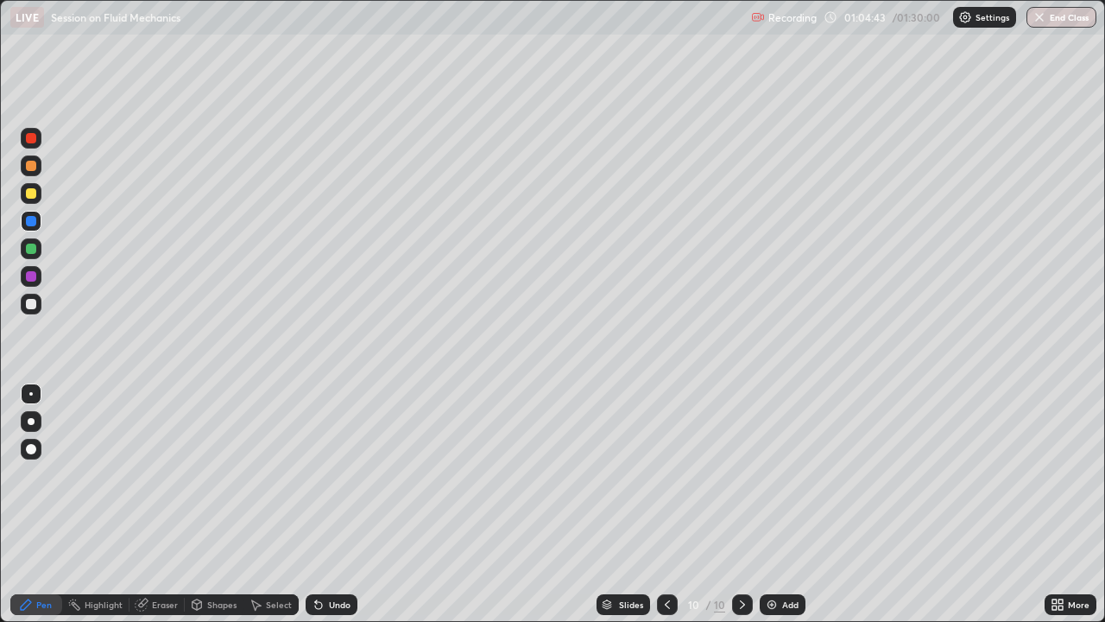
click at [42, 222] on div at bounding box center [31, 221] width 28 height 28
click at [33, 244] on div at bounding box center [31, 248] width 10 height 10
click at [31, 223] on div at bounding box center [31, 221] width 10 height 10
click at [768, 470] on img at bounding box center [772, 605] width 14 height 14
click at [36, 201] on div at bounding box center [31, 193] width 21 height 21
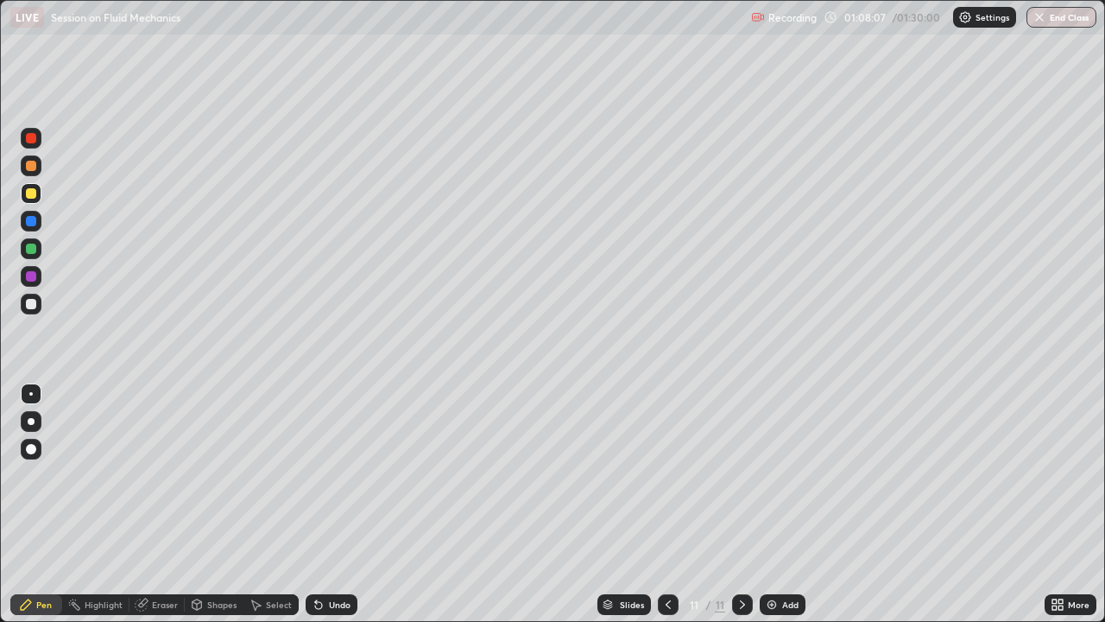
click at [35, 247] on div at bounding box center [31, 248] width 10 height 10
click at [35, 217] on div at bounding box center [31, 221] width 21 height 21
click at [32, 170] on div at bounding box center [31, 166] width 10 height 10
click at [35, 302] on div at bounding box center [31, 304] width 10 height 10
click at [340, 470] on div "Undo" at bounding box center [340, 604] width 22 height 9
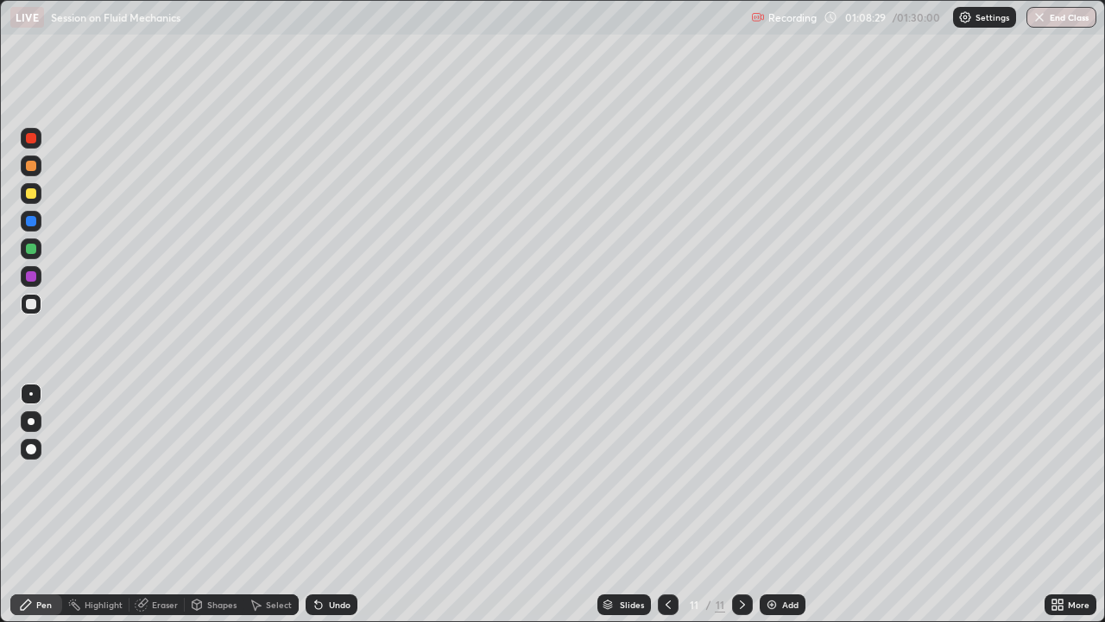
click at [337, 470] on div "Undo" at bounding box center [332, 604] width 52 height 21
click at [37, 172] on div at bounding box center [31, 165] width 21 height 21
click at [167, 470] on div "Eraser" at bounding box center [165, 604] width 26 height 9
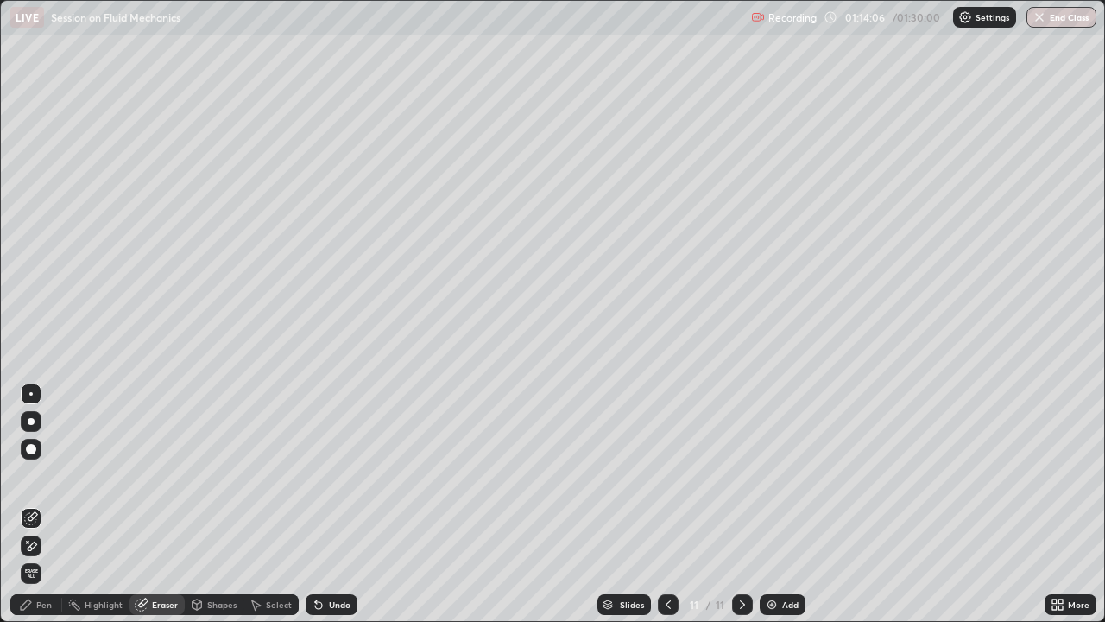
click at [45, 470] on div "Pen" at bounding box center [44, 604] width 16 height 9
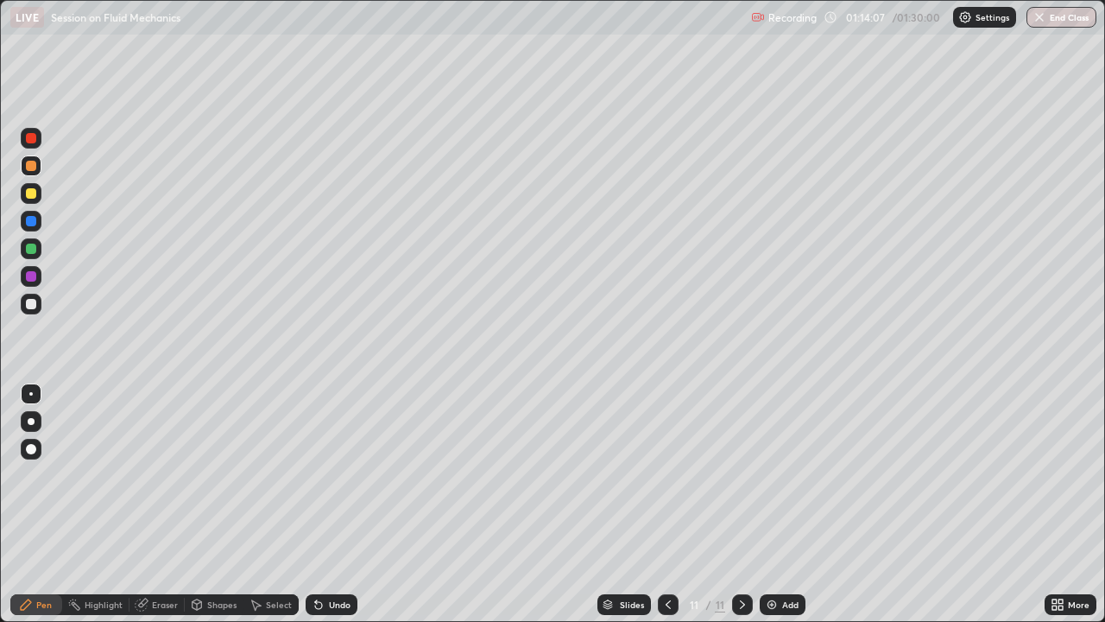
click at [39, 250] on div at bounding box center [31, 248] width 21 height 21
click at [32, 193] on div at bounding box center [31, 193] width 10 height 10
click at [36, 279] on div at bounding box center [31, 276] width 21 height 21
click at [36, 300] on div at bounding box center [31, 304] width 21 height 21
click at [1053, 23] on button "End Class" at bounding box center [1062, 17] width 70 height 21
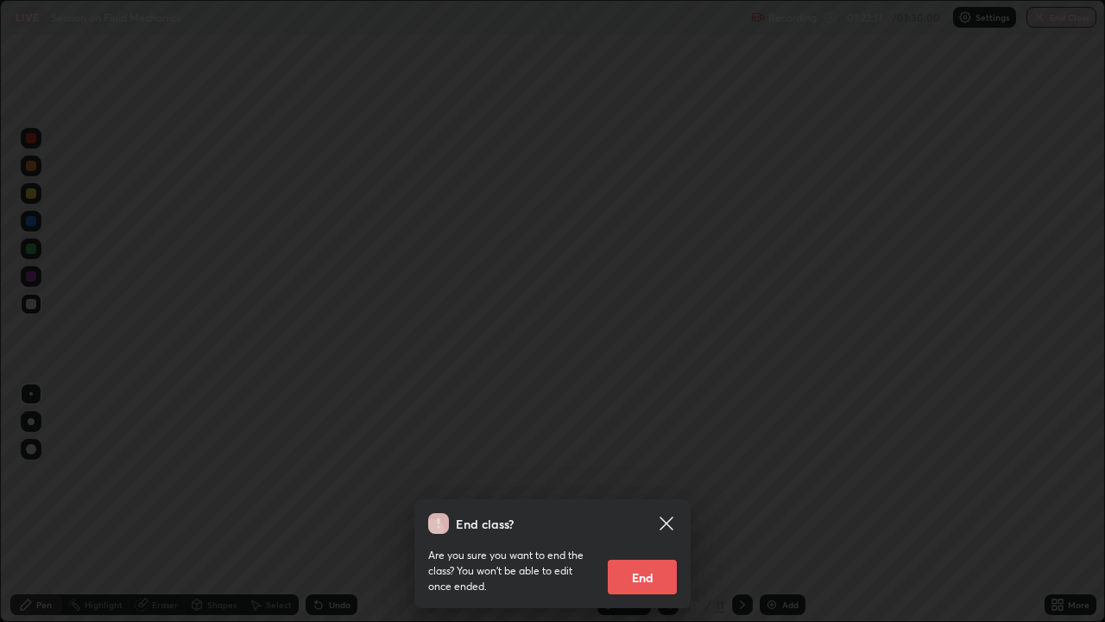
click at [650, 470] on button "End" at bounding box center [642, 577] width 69 height 35
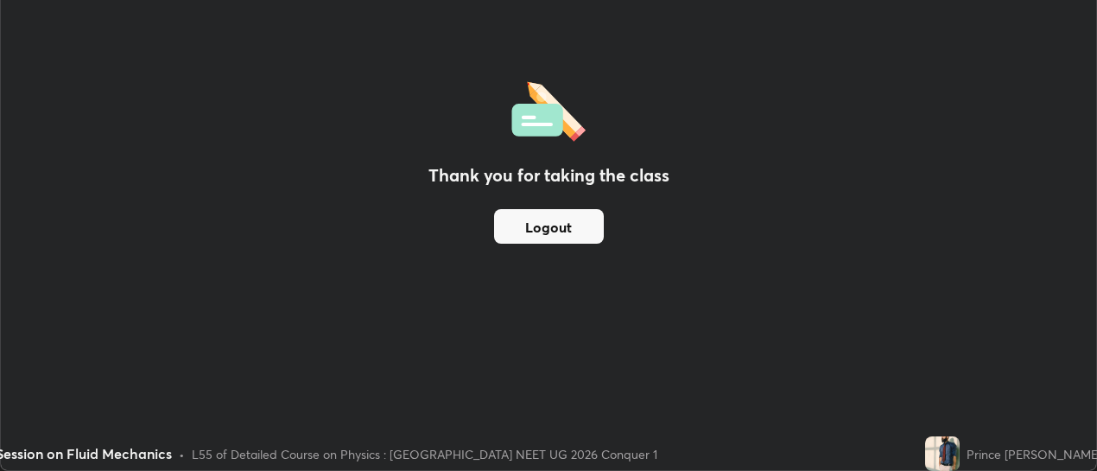
scroll to position [85876, 85250]
